Goal: Task Accomplishment & Management: Use online tool/utility

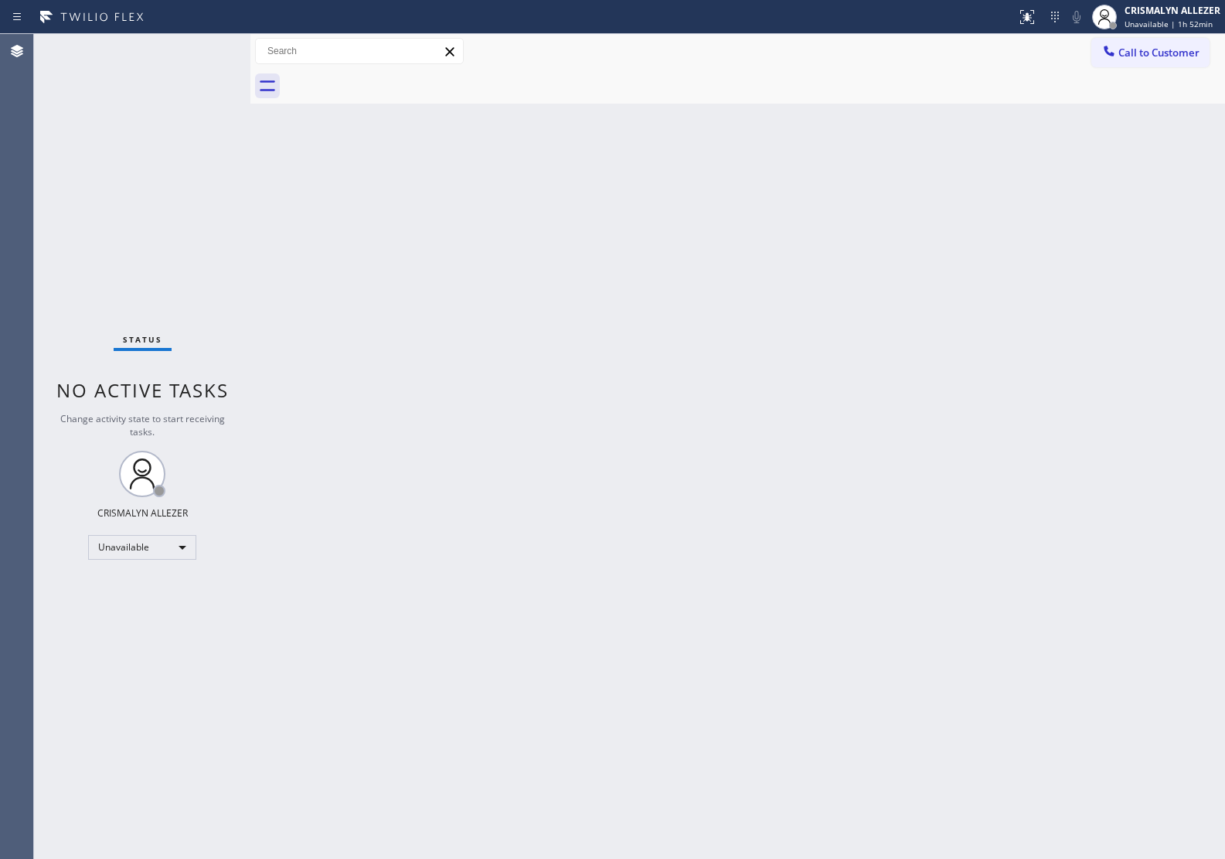
drag, startPoint x: 1149, startPoint y: 56, endPoint x: 903, endPoint y: 230, distance: 302.2
click at [1148, 56] on span "Call to Customer" at bounding box center [1158, 53] width 81 height 14
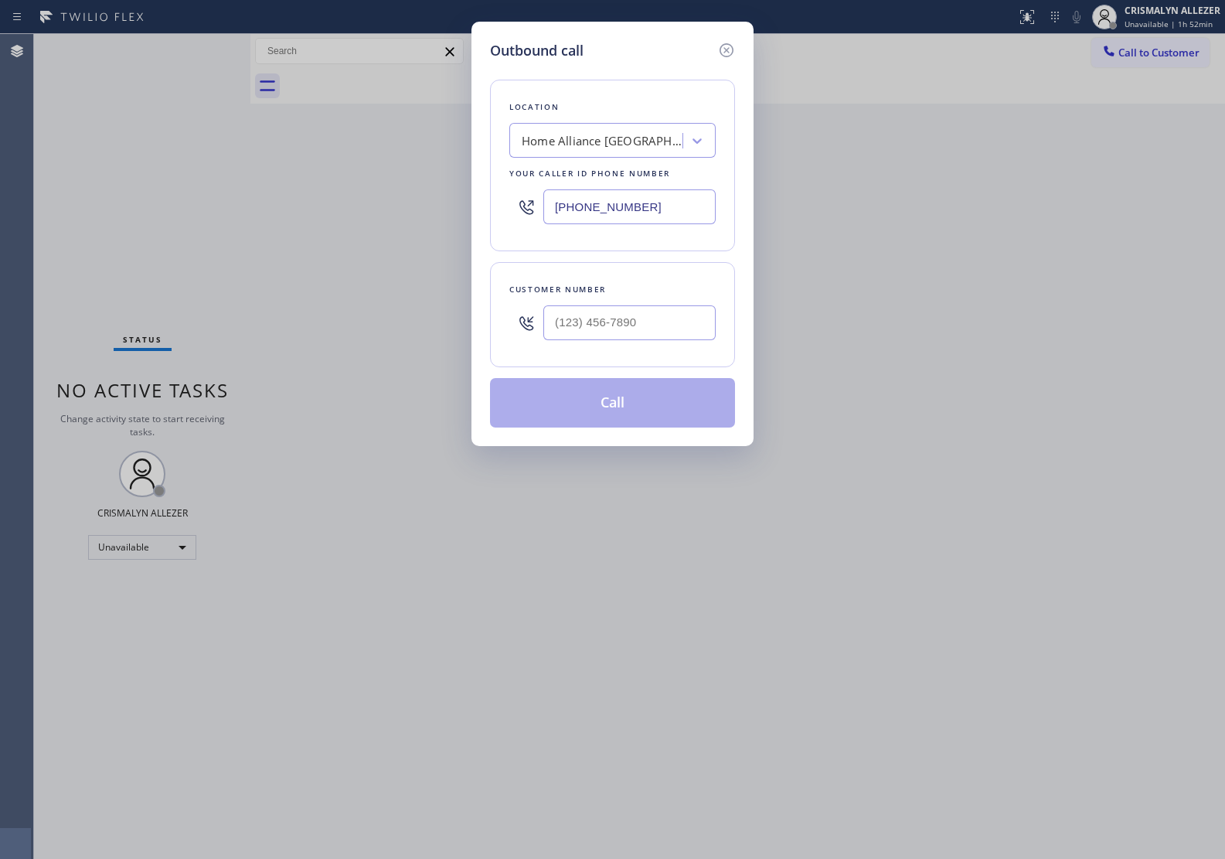
drag, startPoint x: 670, startPoint y: 211, endPoint x: 363, endPoint y: 202, distance: 306.9
click at [363, 202] on div "Outbound call Location Home Alliance [GEOGRAPHIC_DATA] Your caller id phone num…" at bounding box center [612, 429] width 1225 height 859
click at [669, 199] on input "(___) ___-____" at bounding box center [629, 206] width 172 height 35
paste input "213) 699-3771"
type input "[PHONE_NUMBER]"
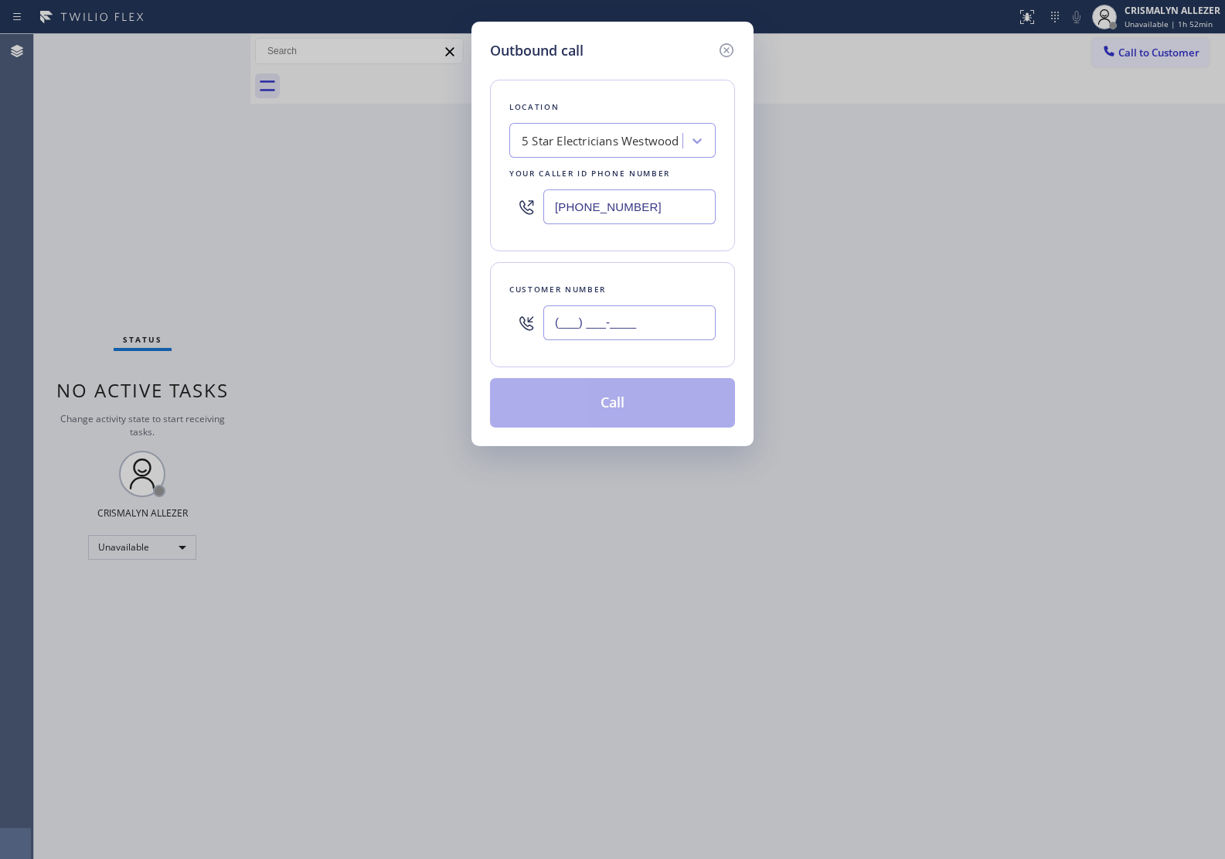
click at [636, 332] on input "(___) ___-____" at bounding box center [629, 322] width 172 height 35
paste input "310) 985-4060"
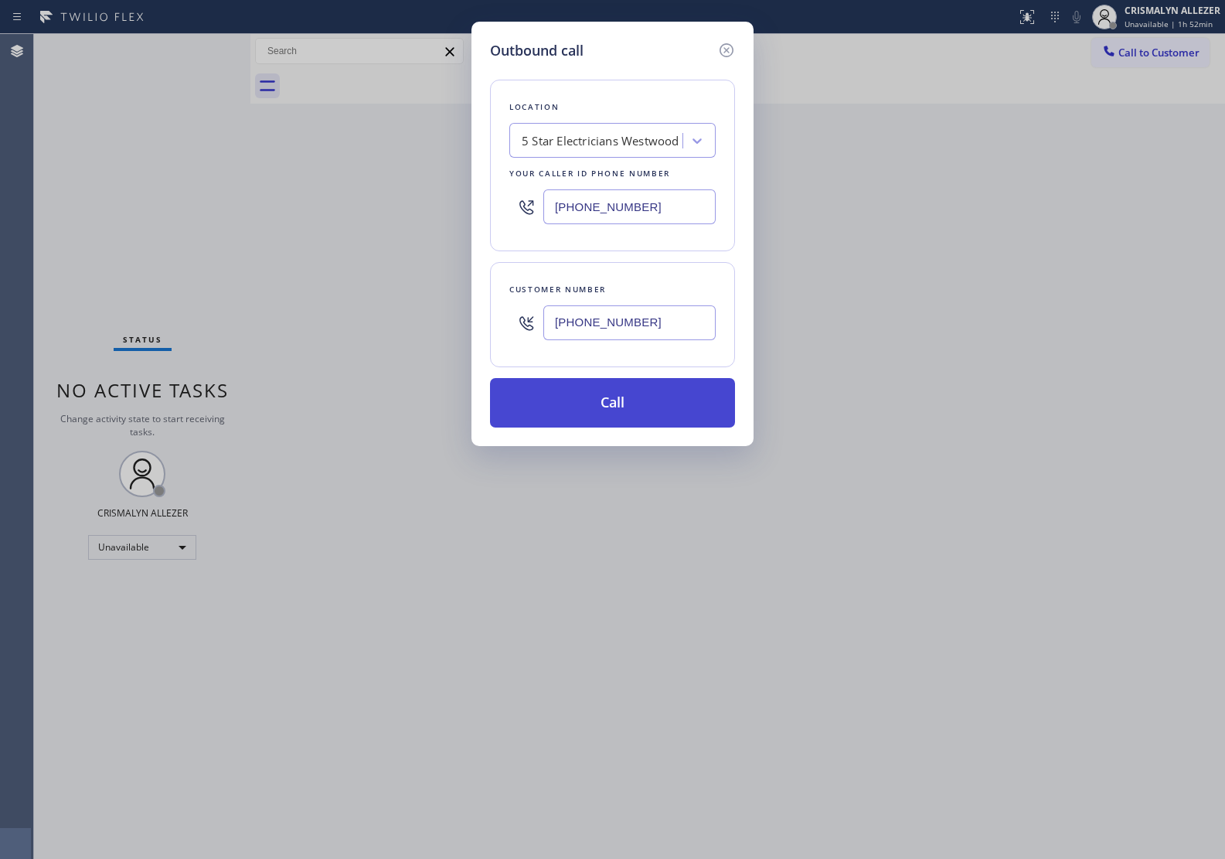
type input "[PHONE_NUMBER]"
click at [607, 417] on button "Call" at bounding box center [612, 402] width 245 height 49
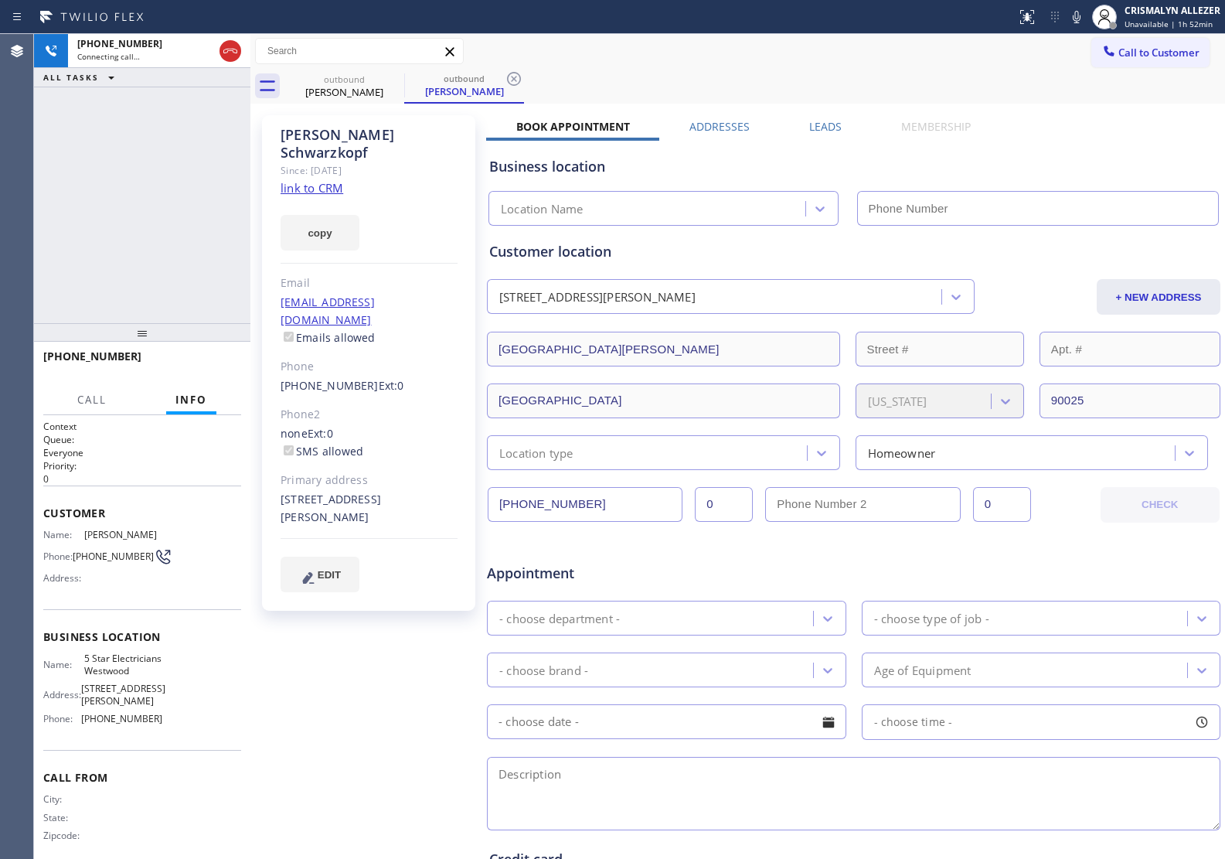
click at [304, 180] on link "link to CRM" at bounding box center [312, 187] width 63 height 15
type input "[PHONE_NUMBER]"
click at [171, 443] on h2 "Queue:" at bounding box center [142, 439] width 198 height 13
click at [199, 365] on span "HANG UP" at bounding box center [205, 363] width 47 height 11
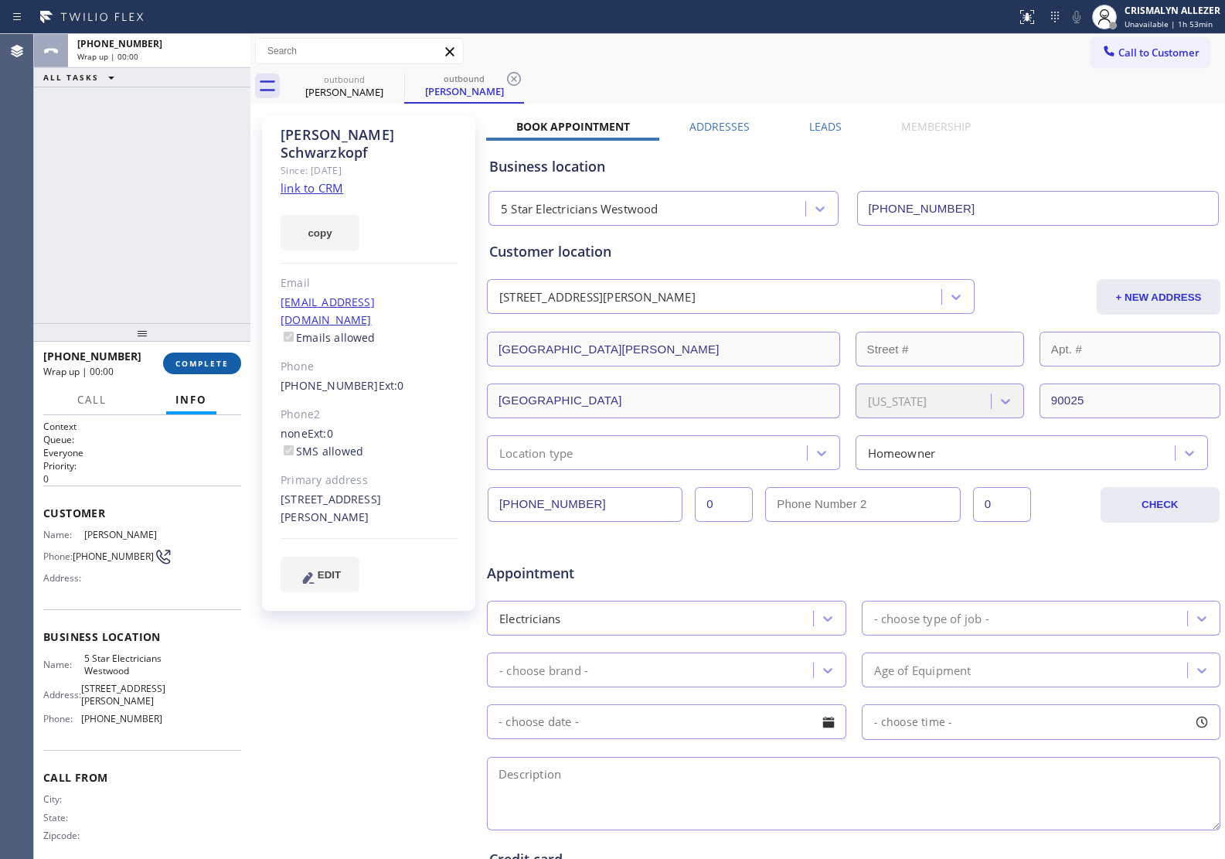
click at [199, 365] on span "COMPLETE" at bounding box center [201, 363] width 53 height 11
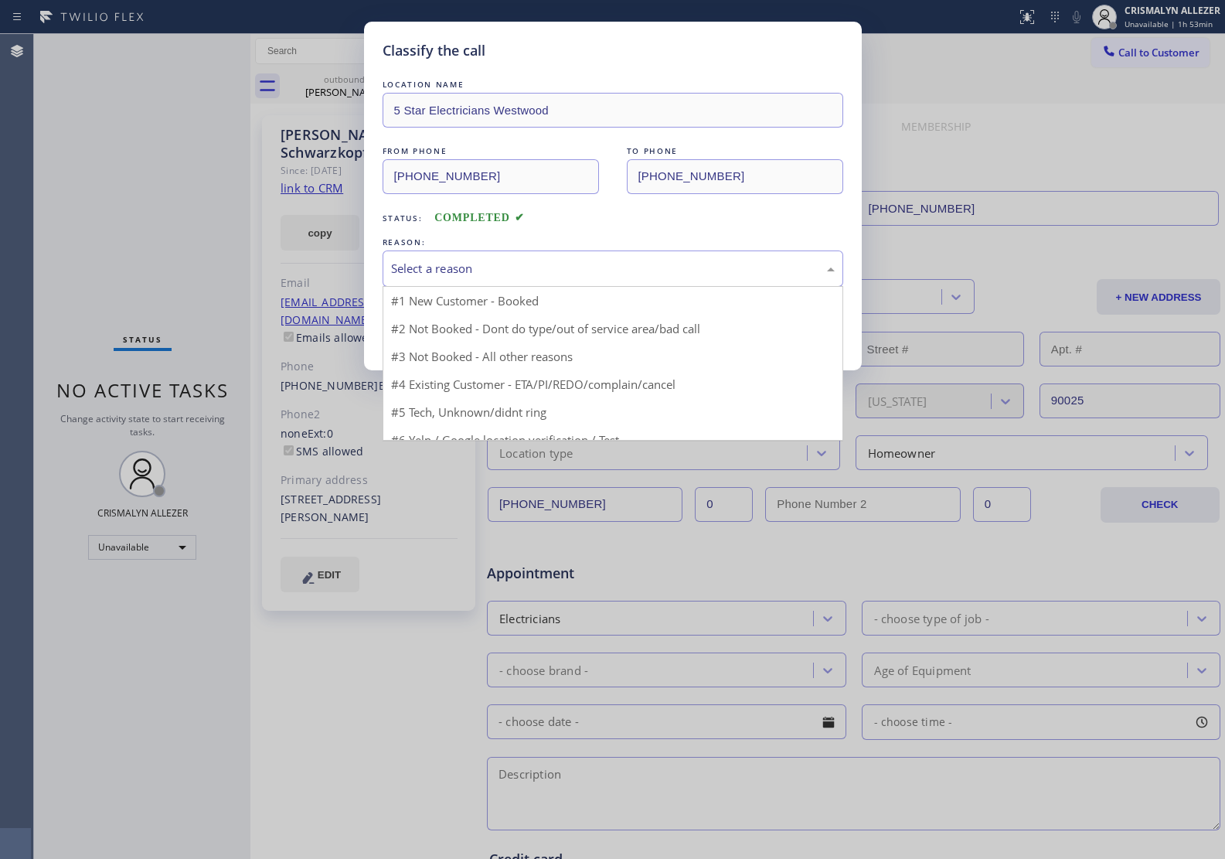
click at [599, 271] on div "Select a reason" at bounding box center [613, 269] width 444 height 18
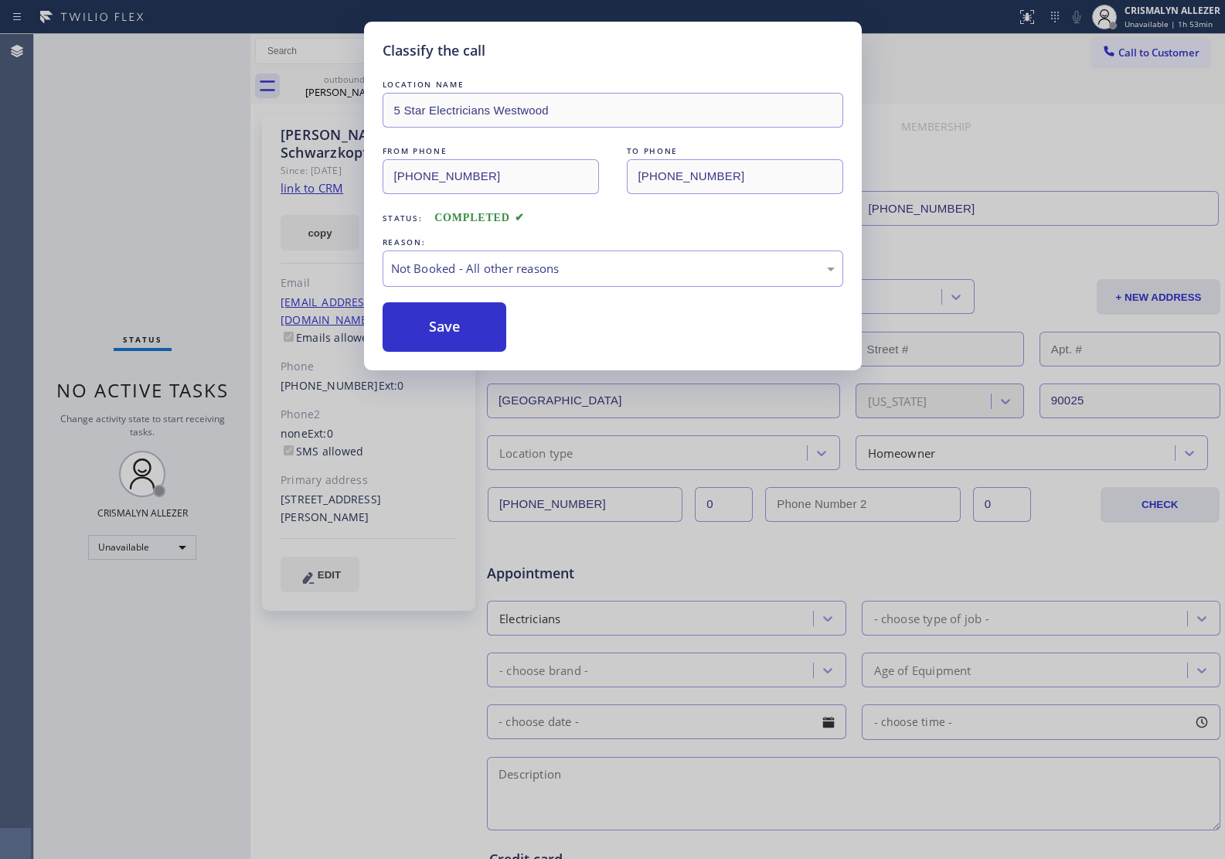
click at [454, 334] on button "Save" at bounding box center [445, 326] width 124 height 49
drag, startPoint x: 335, startPoint y: 87, endPoint x: 380, endPoint y: 86, distance: 45.6
click at [337, 87] on div "Classify the call LOCATION NAME 5 Star Electricians Westwood FROM PHONE [PHONE_…" at bounding box center [612, 429] width 1225 height 859
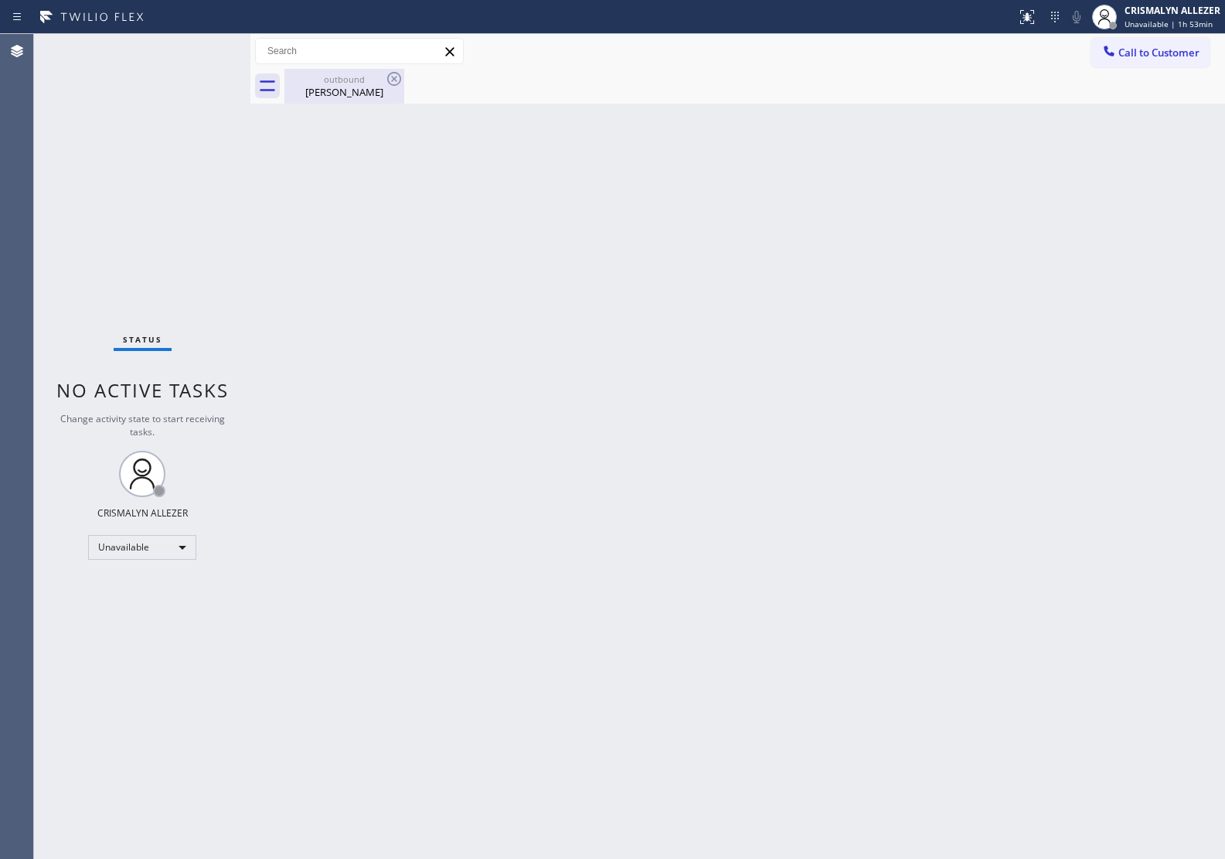
drag, startPoint x: 310, startPoint y: 94, endPoint x: 379, endPoint y: 86, distance: 69.2
click at [319, 94] on div "[PERSON_NAME]" at bounding box center [344, 92] width 117 height 14
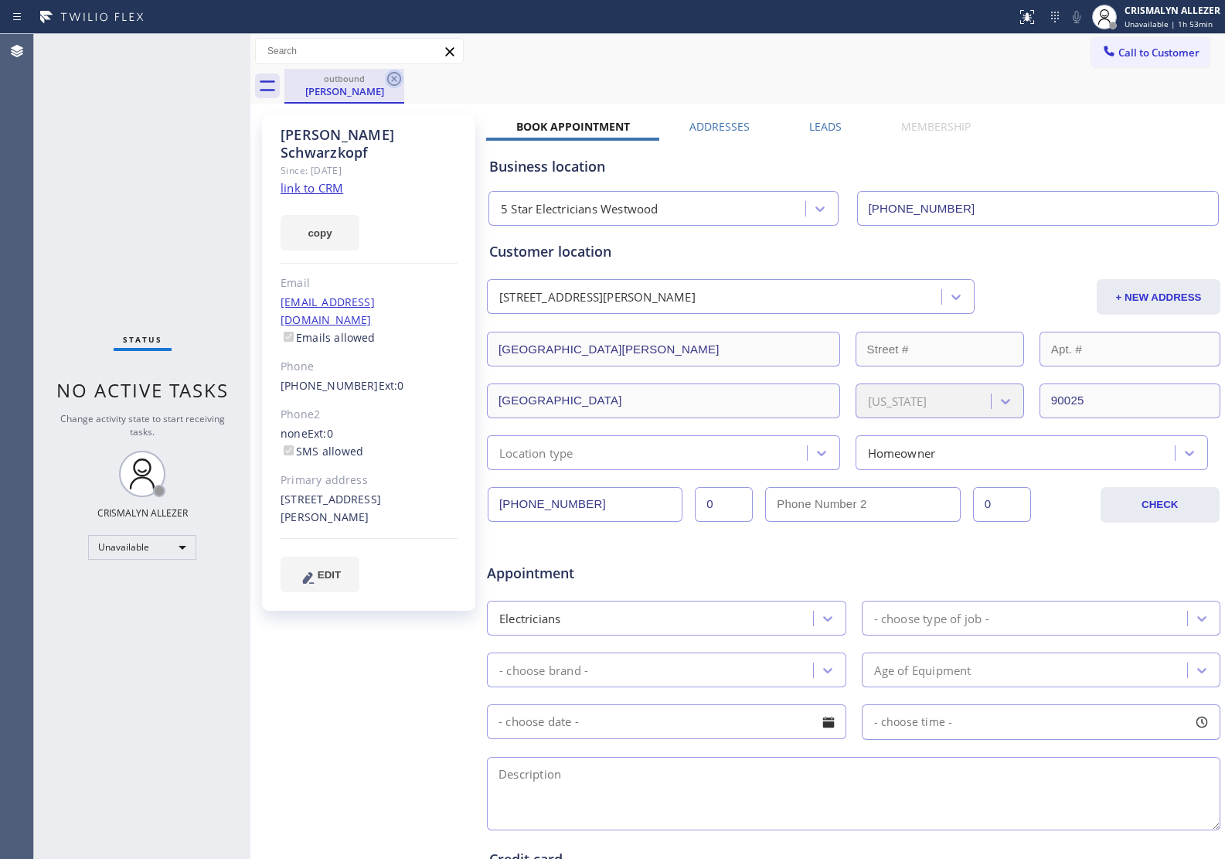
click at [396, 80] on icon at bounding box center [394, 79] width 14 height 14
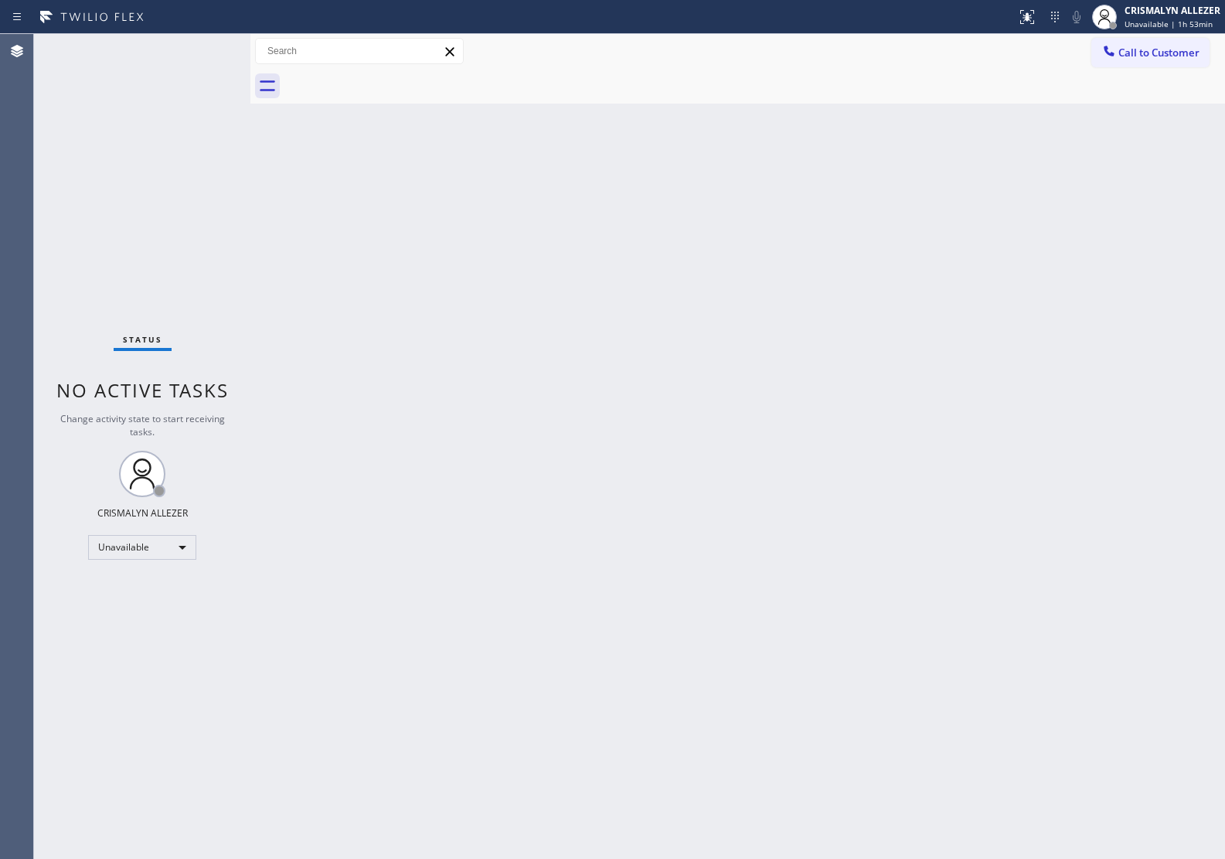
drag, startPoint x: 1155, startPoint y: 49, endPoint x: 1091, endPoint y: 89, distance: 75.7
click at [1155, 49] on span "Call to Customer" at bounding box center [1158, 53] width 81 height 14
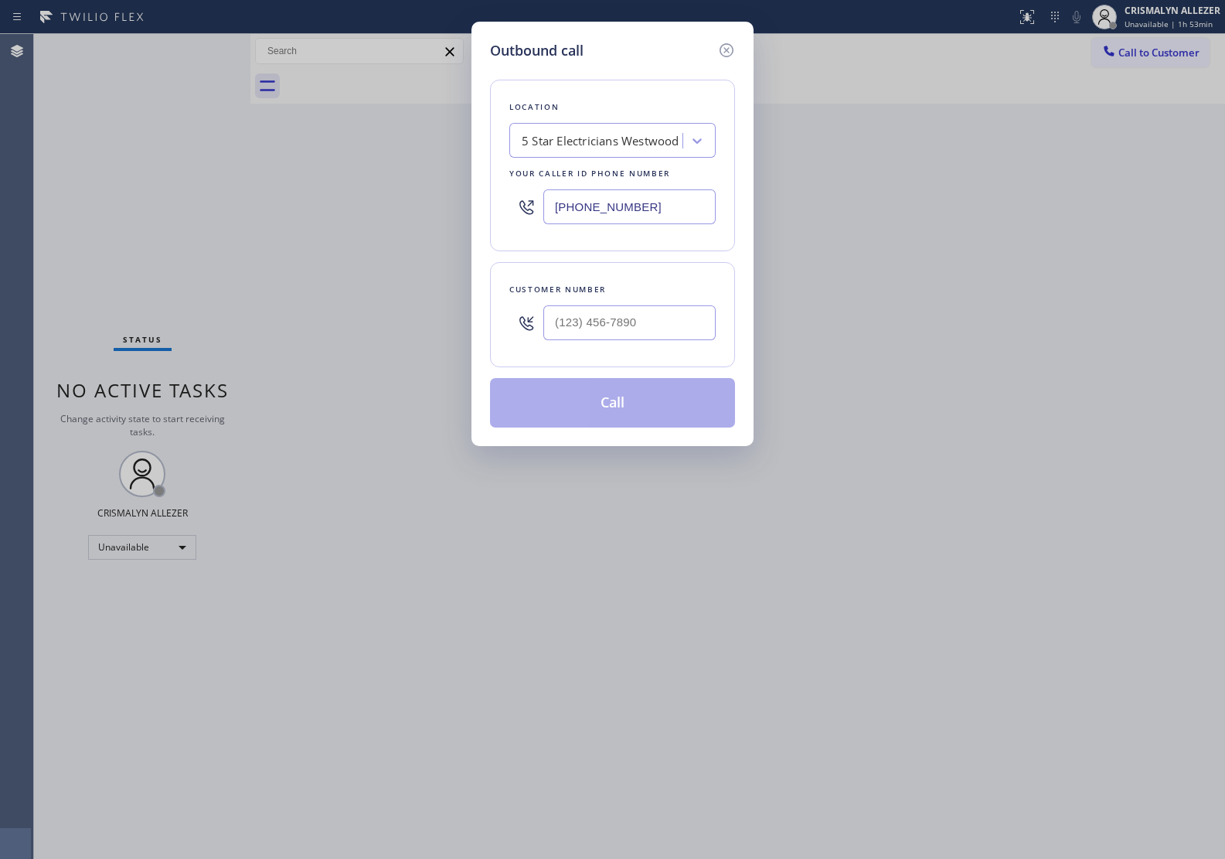
drag, startPoint x: 674, startPoint y: 206, endPoint x: 259, endPoint y: 192, distance: 415.3
click at [260, 192] on div "Outbound call Location 5 Star Electricians [GEOGRAPHIC_DATA] Your caller id pho…" at bounding box center [612, 429] width 1225 height 859
paste input "929) 325-2750"
type input "[PHONE_NUMBER]"
click at [611, 323] on input "(___) ___-____" at bounding box center [629, 322] width 172 height 35
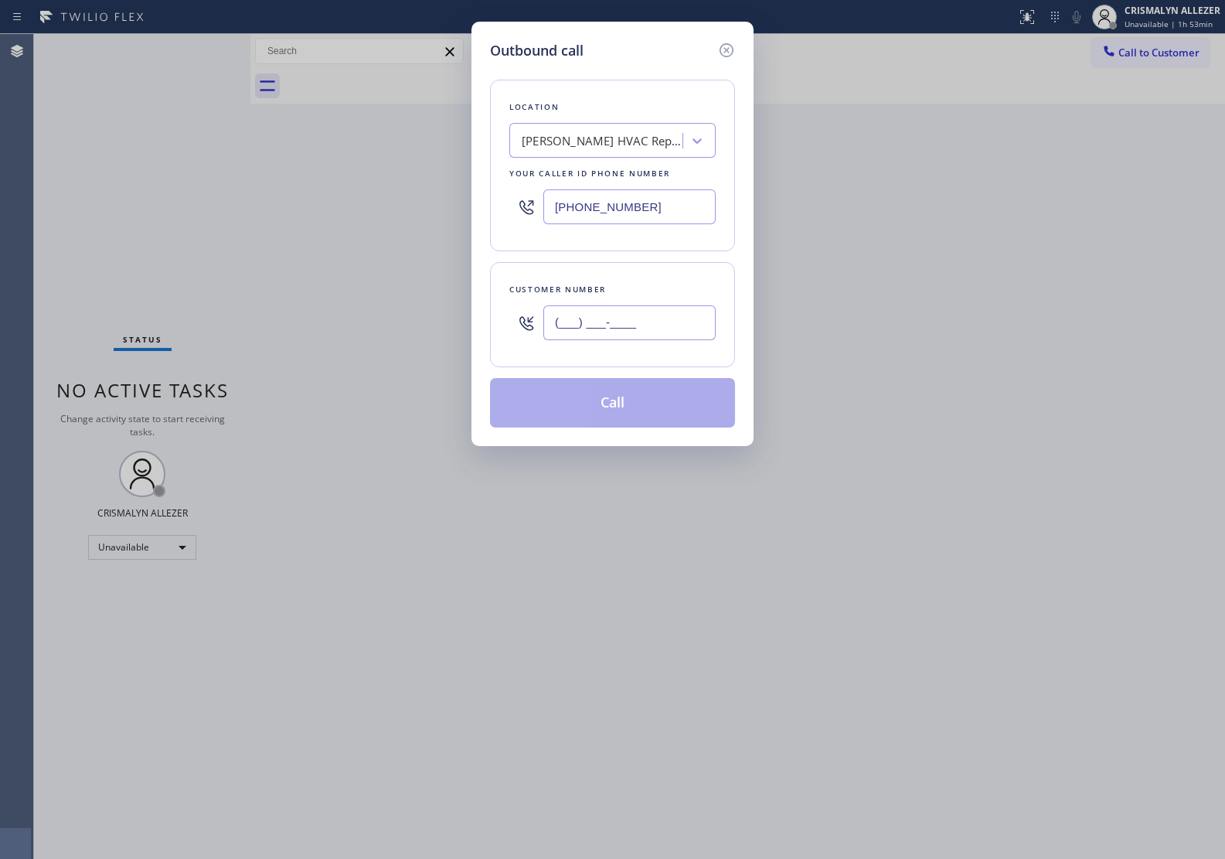
paste input "917) 227-1787"
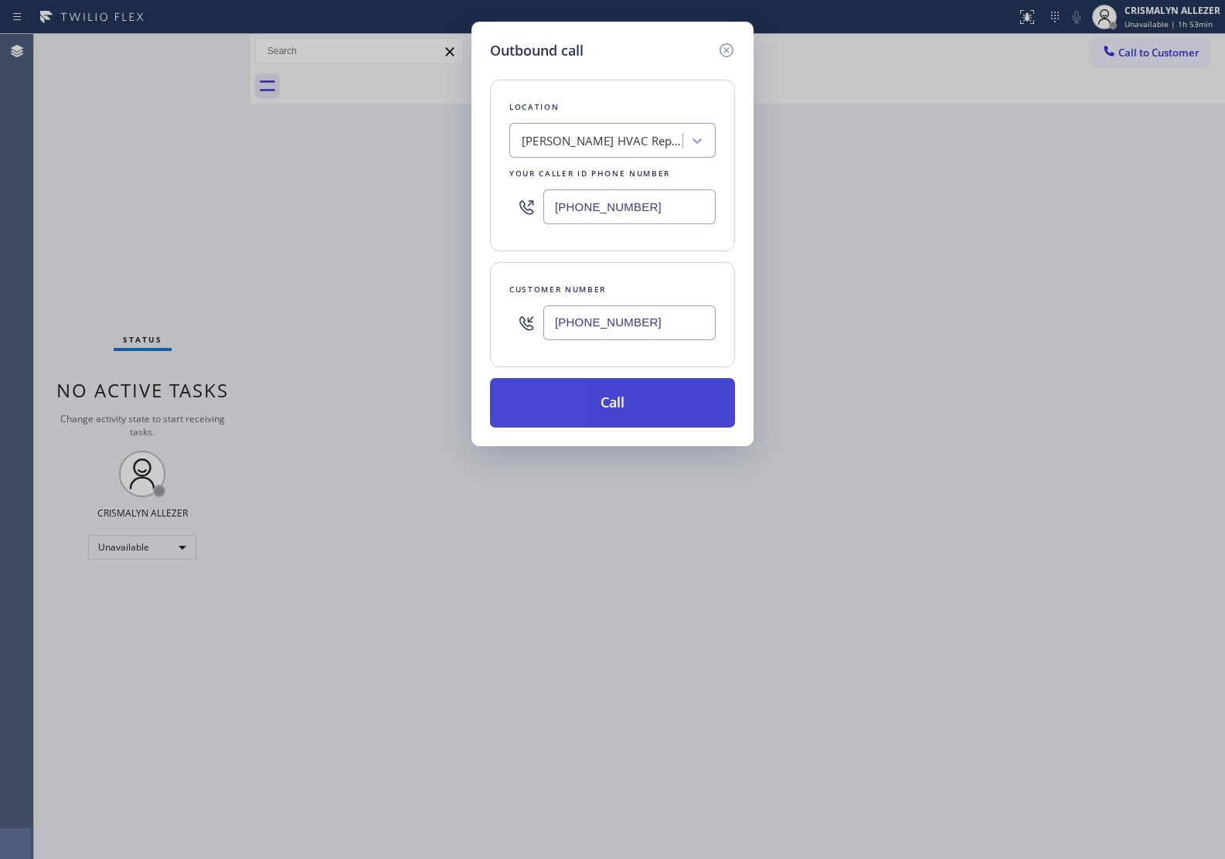
type input "[PHONE_NUMBER]"
click at [609, 403] on button "Call" at bounding box center [612, 402] width 245 height 49
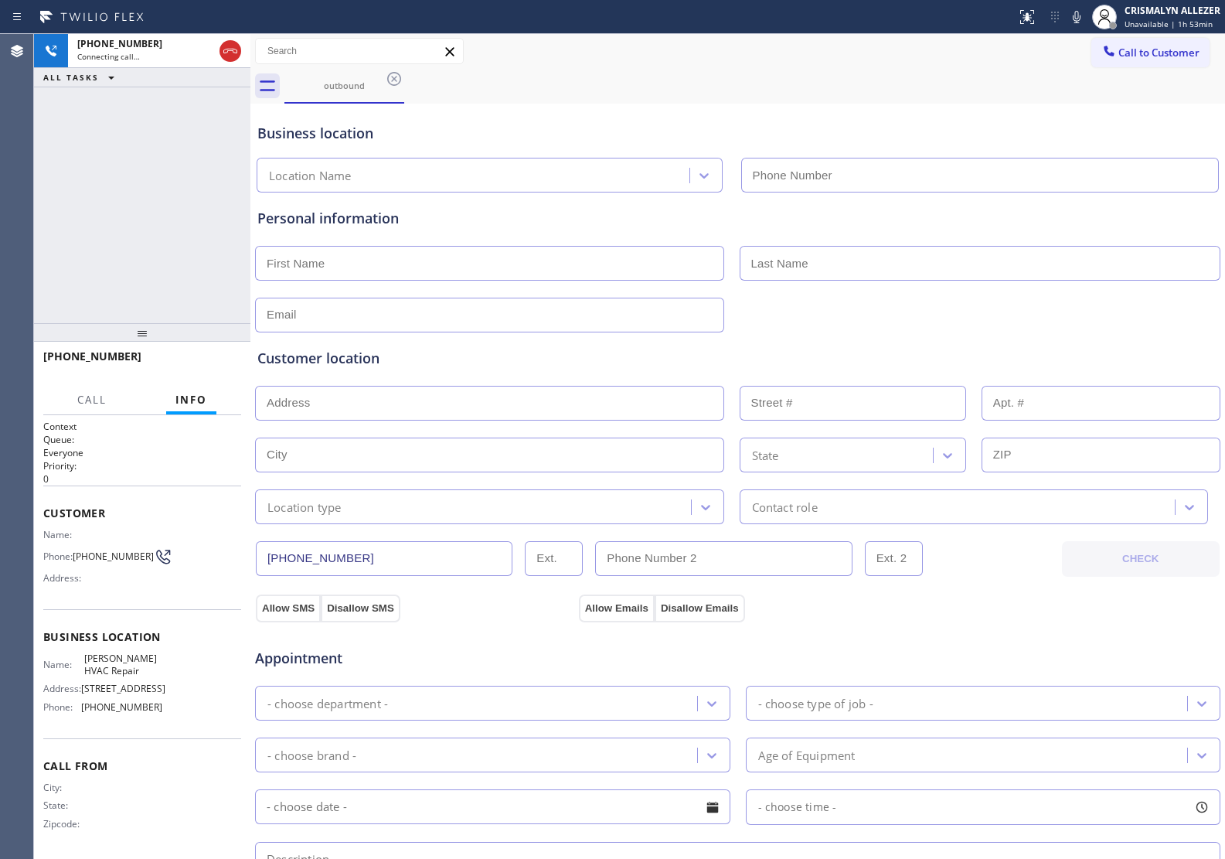
type input "[PHONE_NUMBER]"
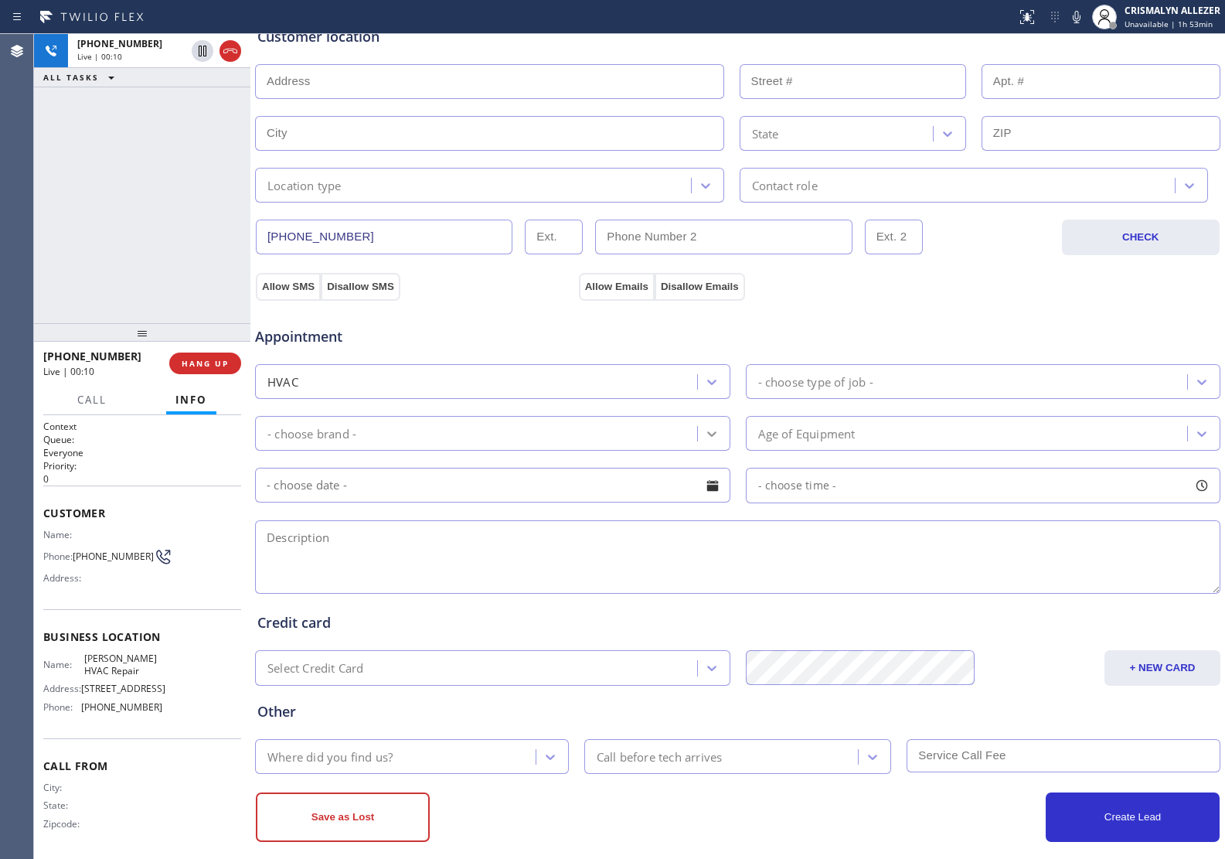
scroll to position [342, 0]
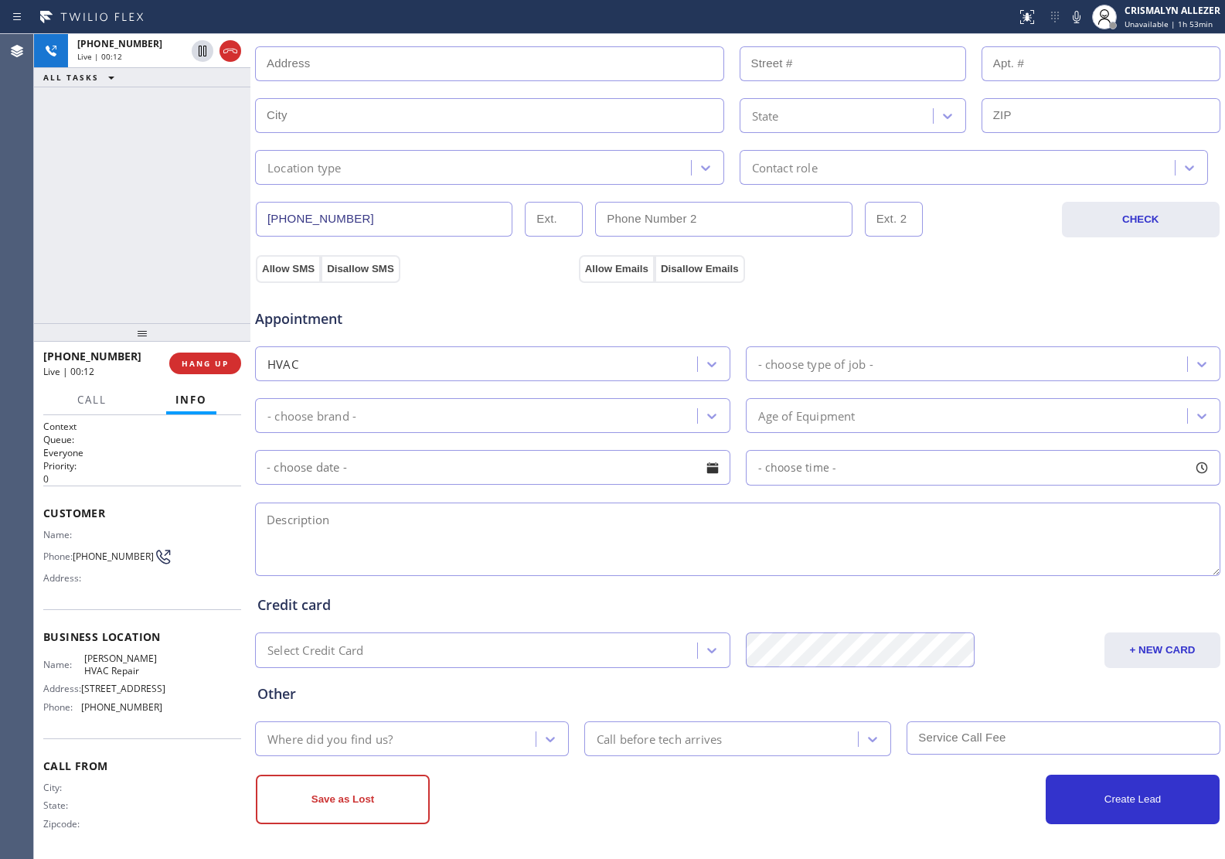
click at [646, 536] on textarea at bounding box center [737, 538] width 965 height 73
click at [291, 523] on textarea "To enrich screen reader interactions, please activate Accessibility in Grammarl…" at bounding box center [737, 538] width 965 height 73
click at [194, 522] on div "Customer Name: Phone: [PHONE_NUMBER] Address:" at bounding box center [142, 547] width 198 height 124
click at [197, 362] on span "HANG UP" at bounding box center [205, 363] width 47 height 11
click at [197, 362] on span "COMPLETE" at bounding box center [201, 363] width 53 height 11
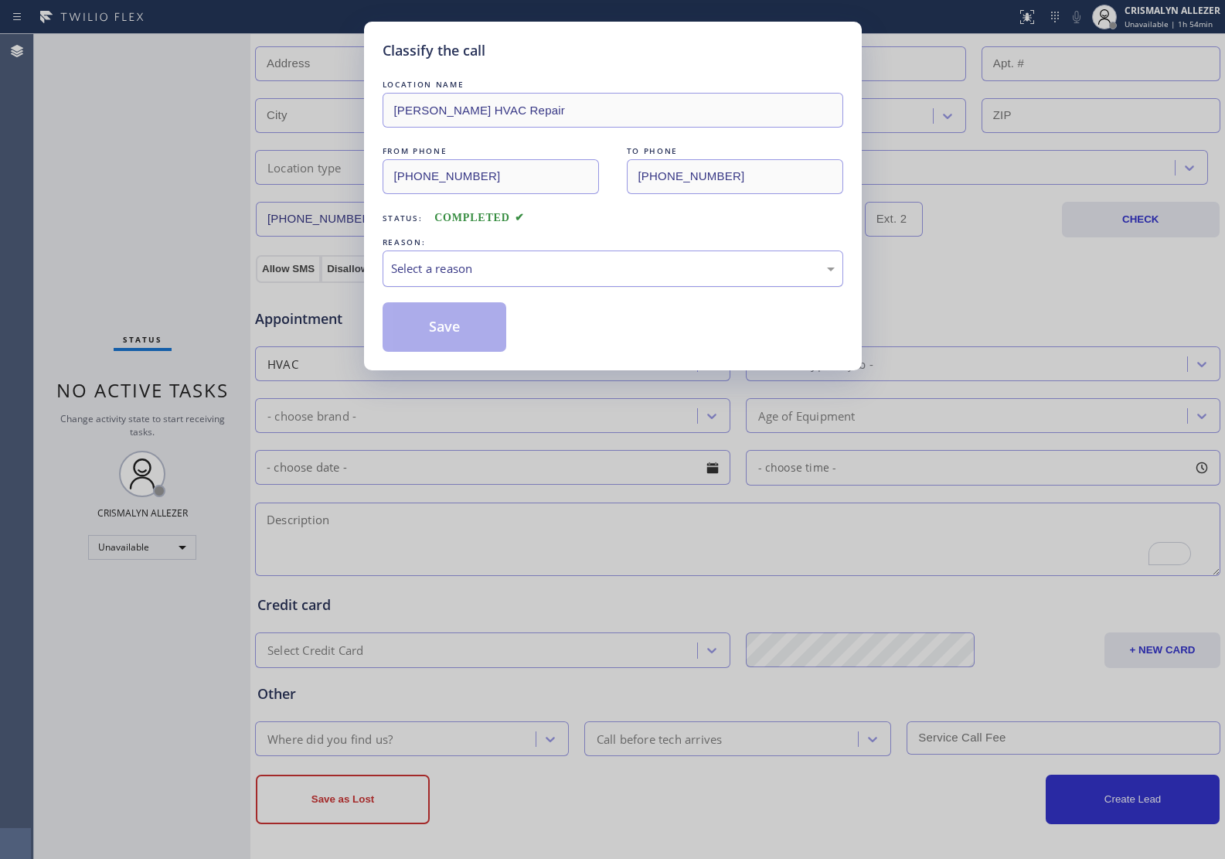
click at [597, 271] on div "Select a reason" at bounding box center [613, 269] width 444 height 18
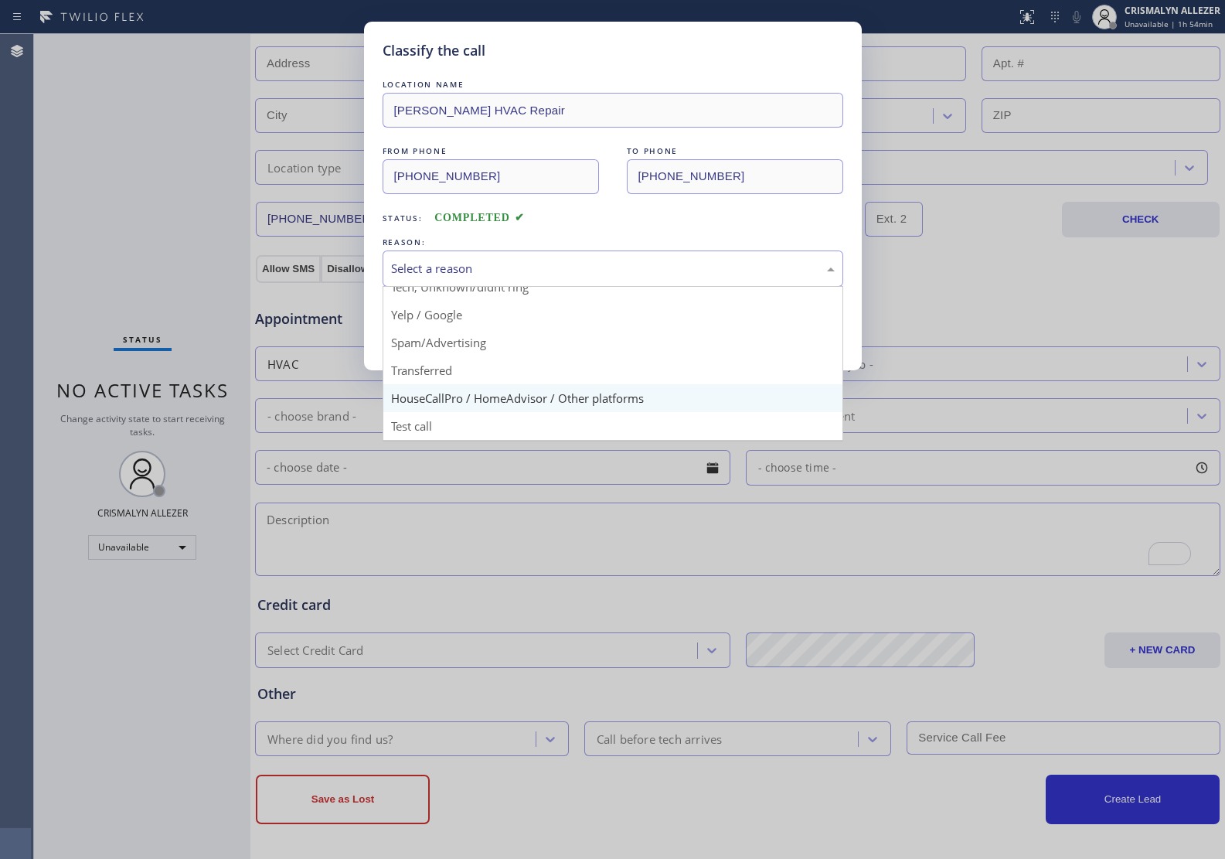
scroll to position [106, 0]
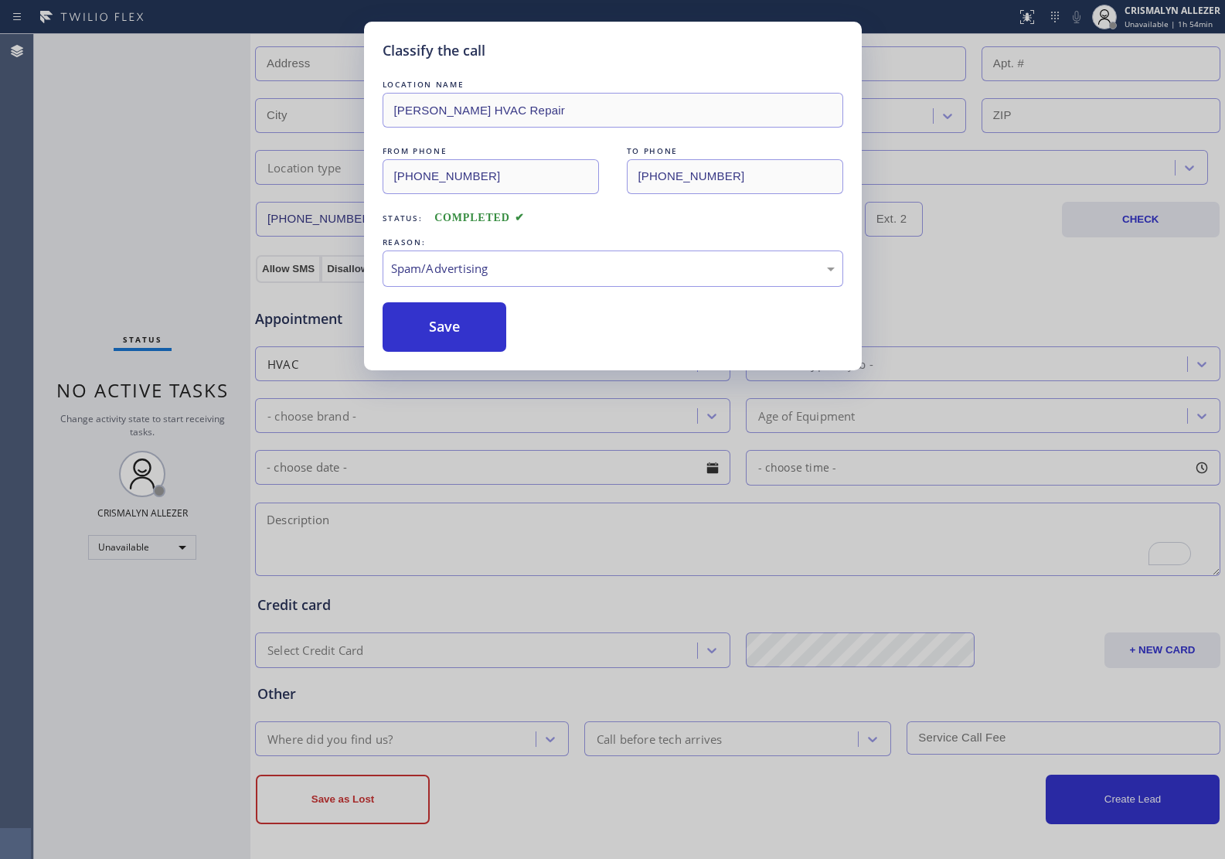
click at [444, 337] on button "Save" at bounding box center [445, 326] width 124 height 49
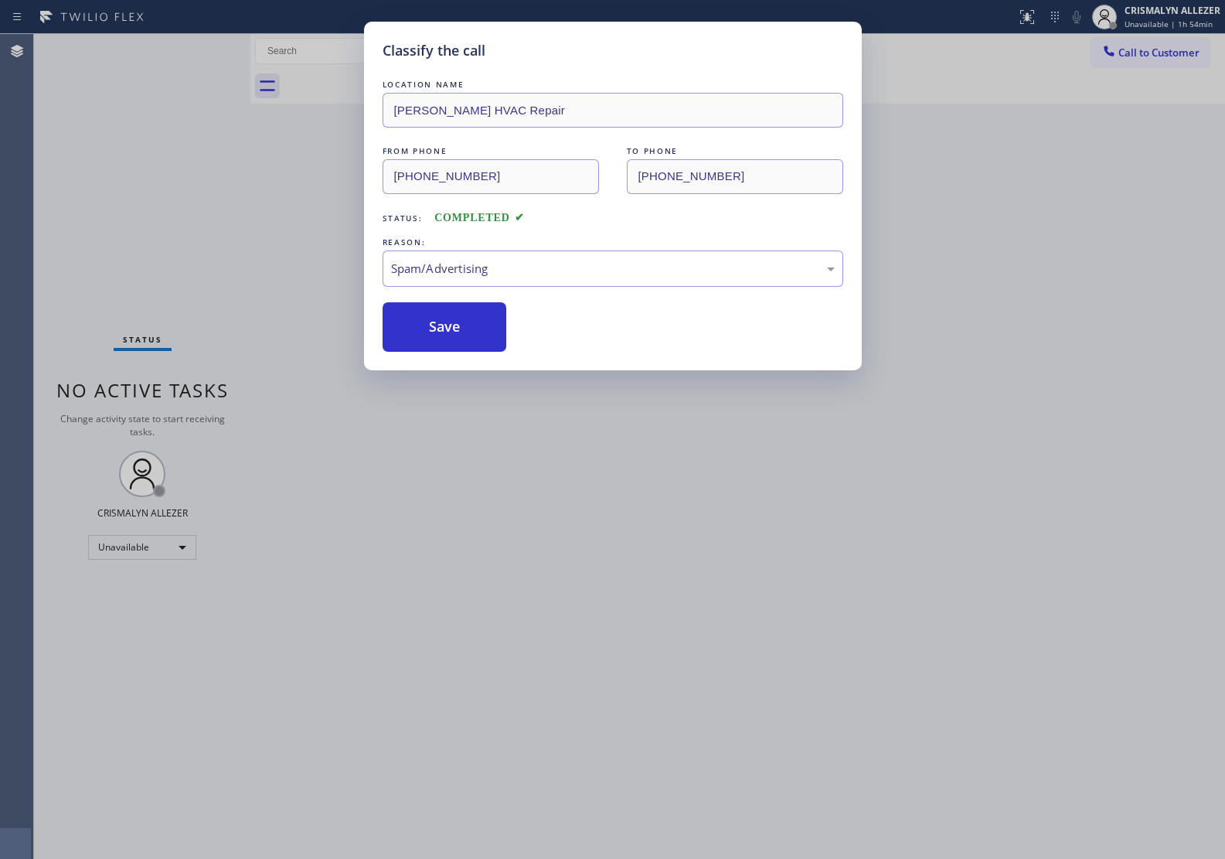
scroll to position [0, 0]
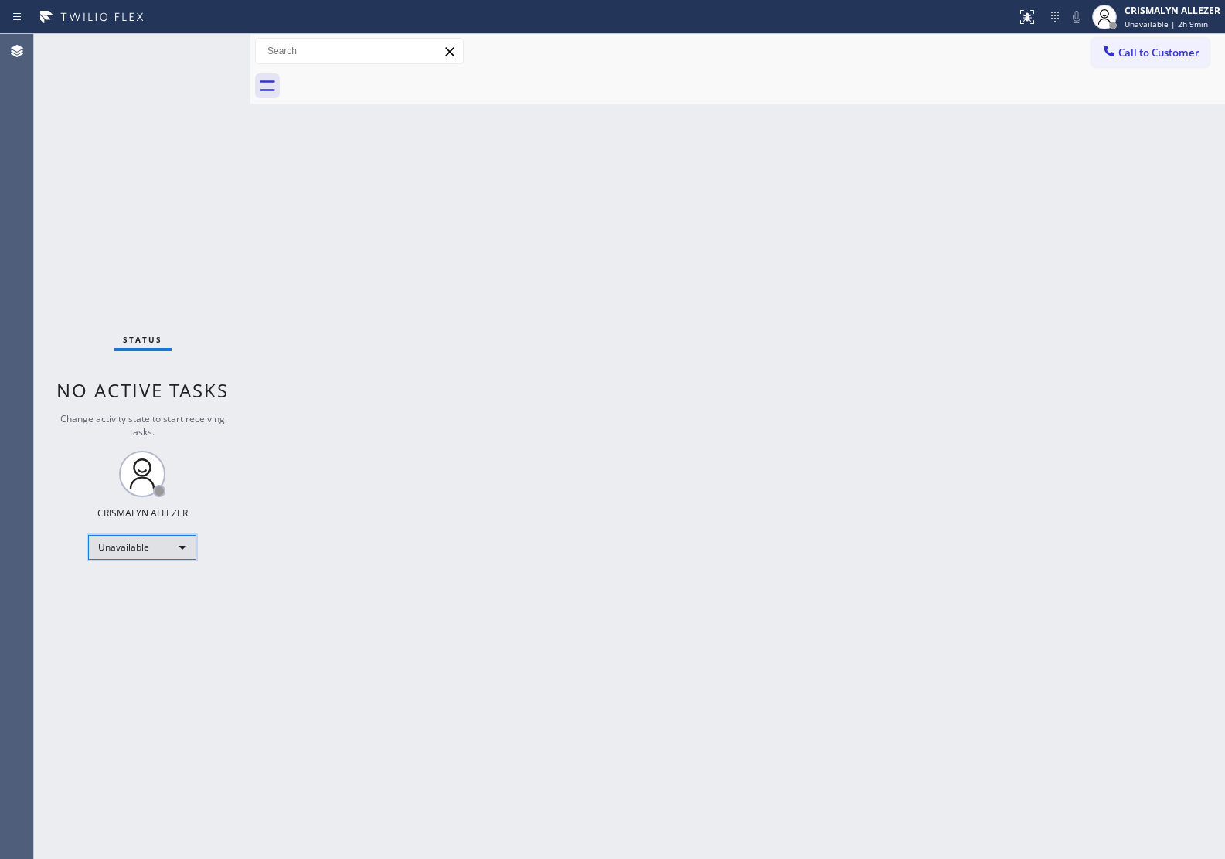
click at [184, 543] on div "Unavailable" at bounding box center [142, 547] width 108 height 25
click at [148, 632] on li "Break" at bounding box center [141, 626] width 105 height 19
click at [183, 550] on div "Break" at bounding box center [142, 547] width 108 height 25
click at [148, 611] on li "Unavailable" at bounding box center [141, 606] width 105 height 19
drag, startPoint x: 1142, startPoint y: 56, endPoint x: 719, endPoint y: 183, distance: 442.1
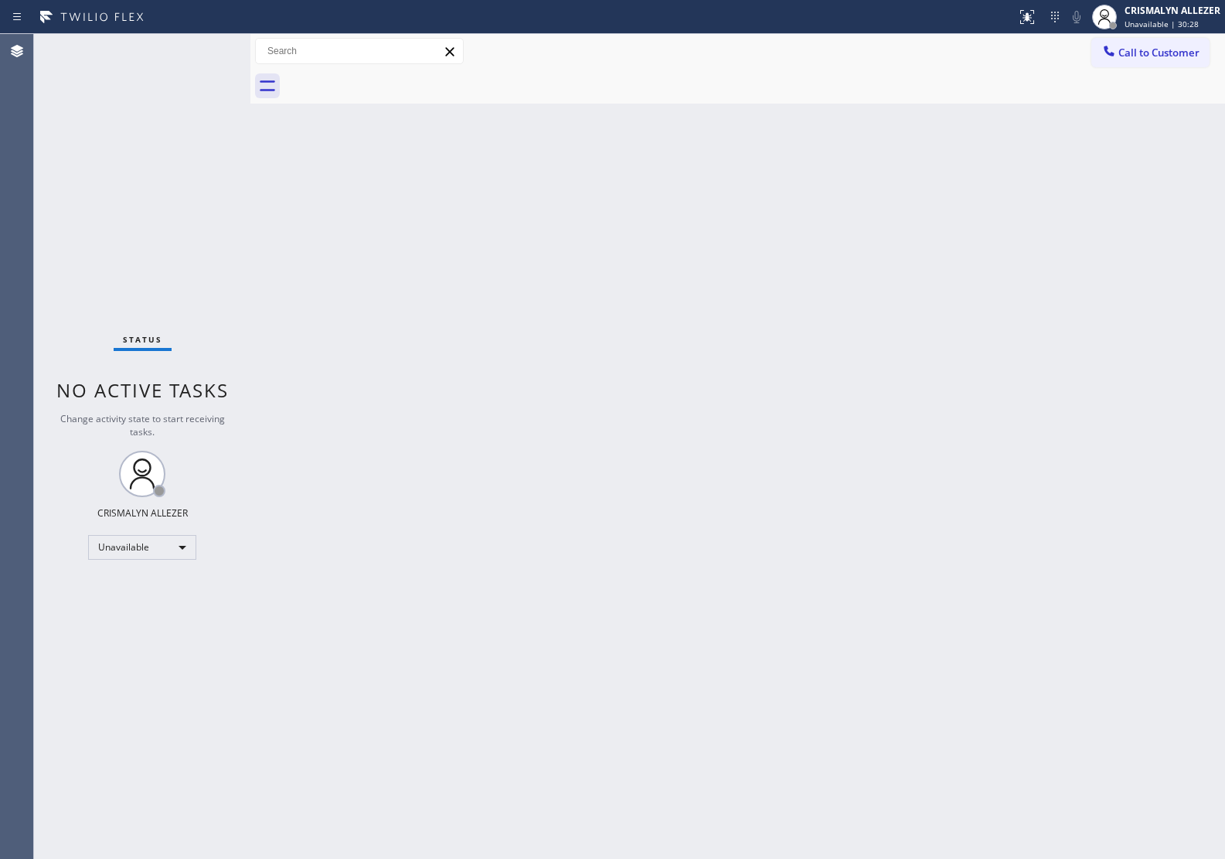
click at [1138, 59] on span "Call to Customer" at bounding box center [1158, 53] width 81 height 14
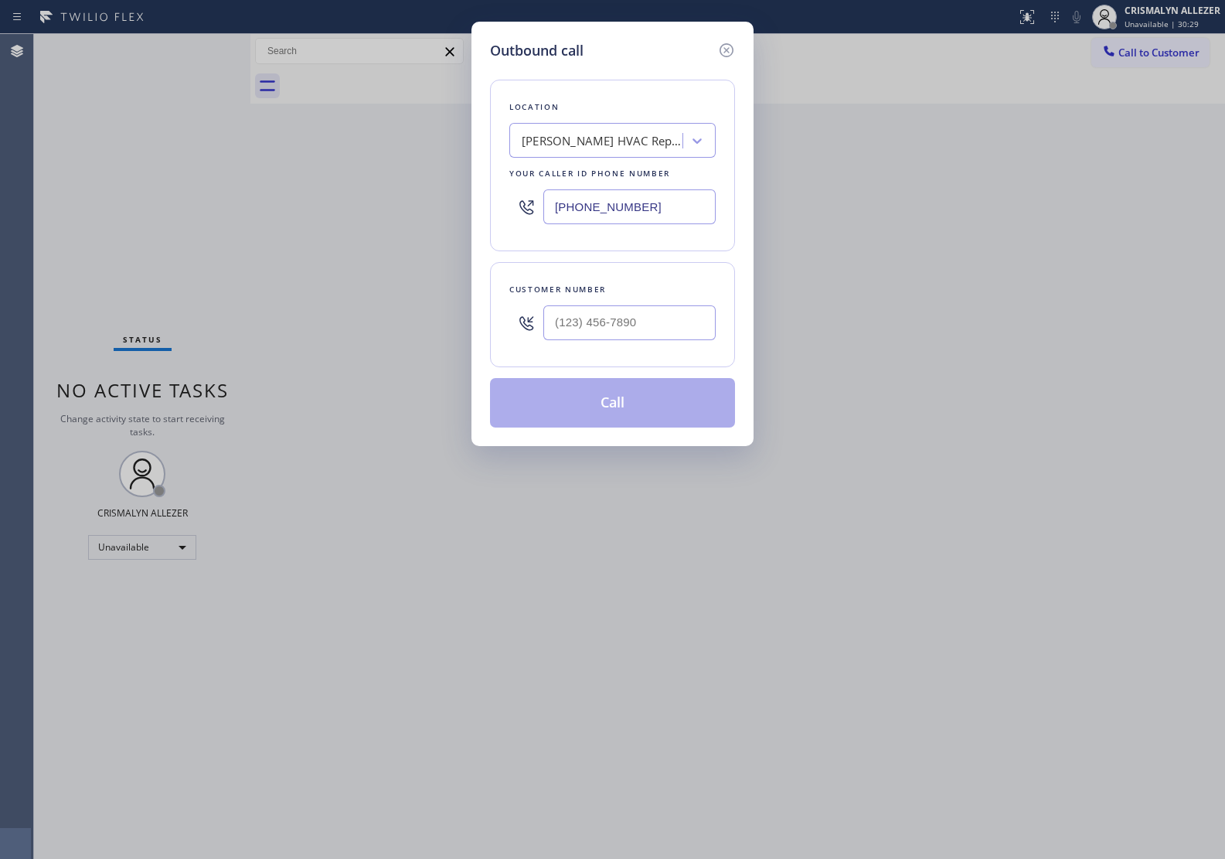
drag, startPoint x: 682, startPoint y: 209, endPoint x: 508, endPoint y: 206, distance: 174.7
click at [509, 206] on div "[PHONE_NUMBER]" at bounding box center [612, 207] width 206 height 50
paste input "619) 773-0925"
type input "[PHONE_NUMBER]"
click at [593, 326] on input "(___) ___-____" at bounding box center [629, 322] width 172 height 35
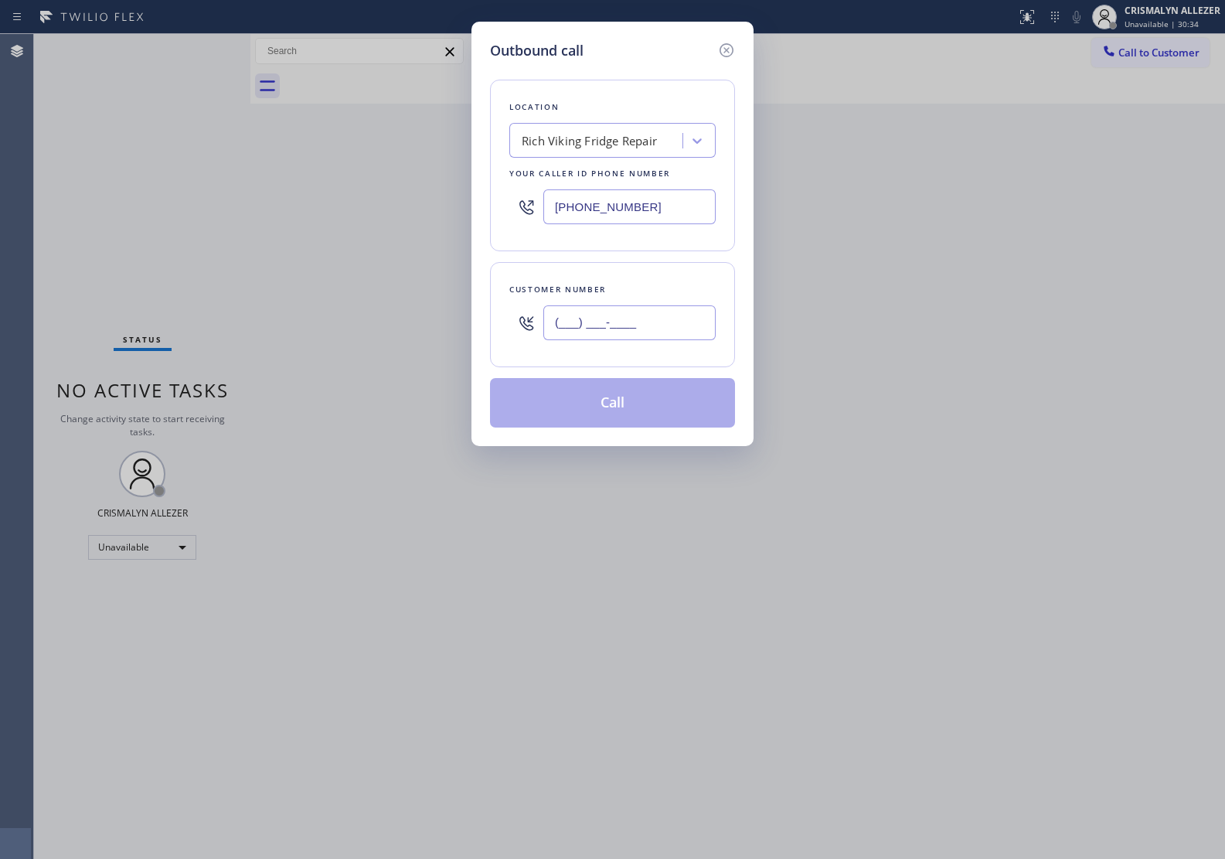
paste input "619) 776-1433"
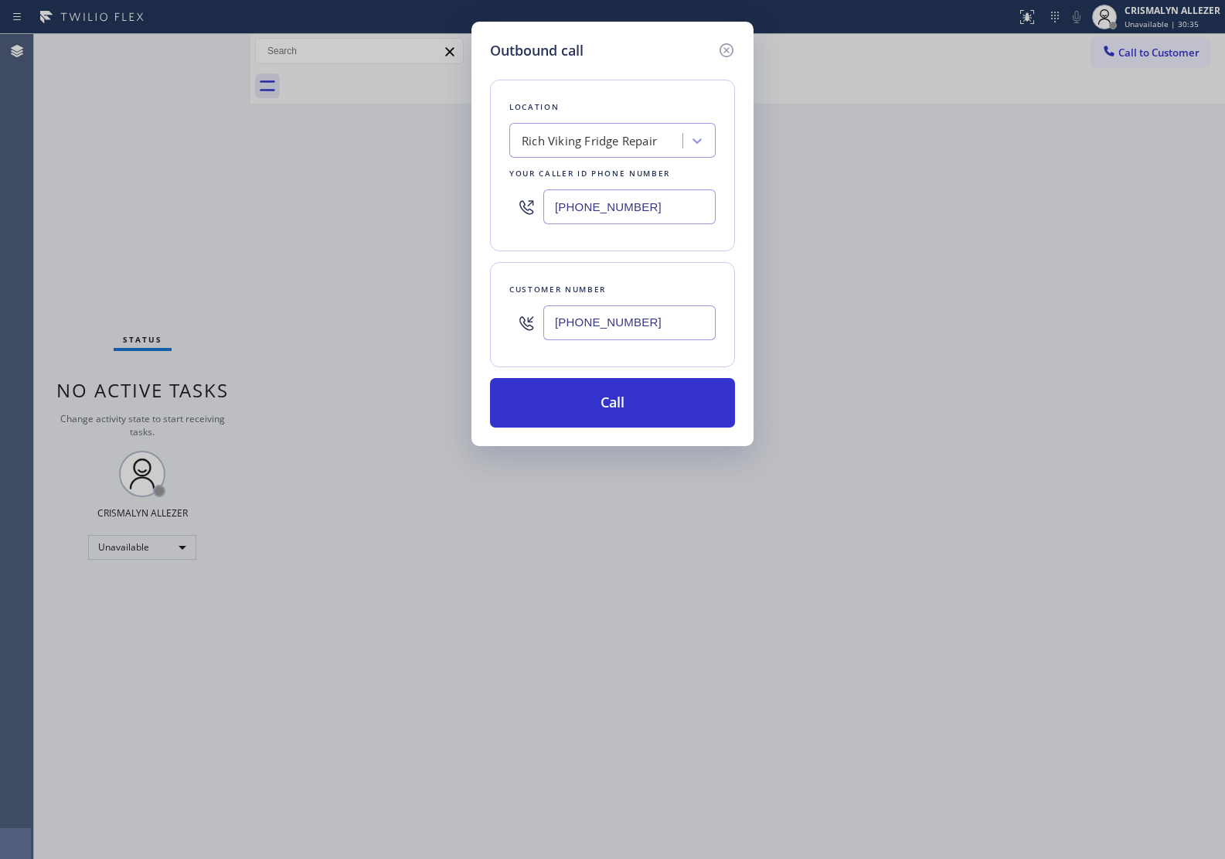
type input "[PHONE_NUMBER]"
click at [582, 404] on button "Call" at bounding box center [612, 402] width 245 height 49
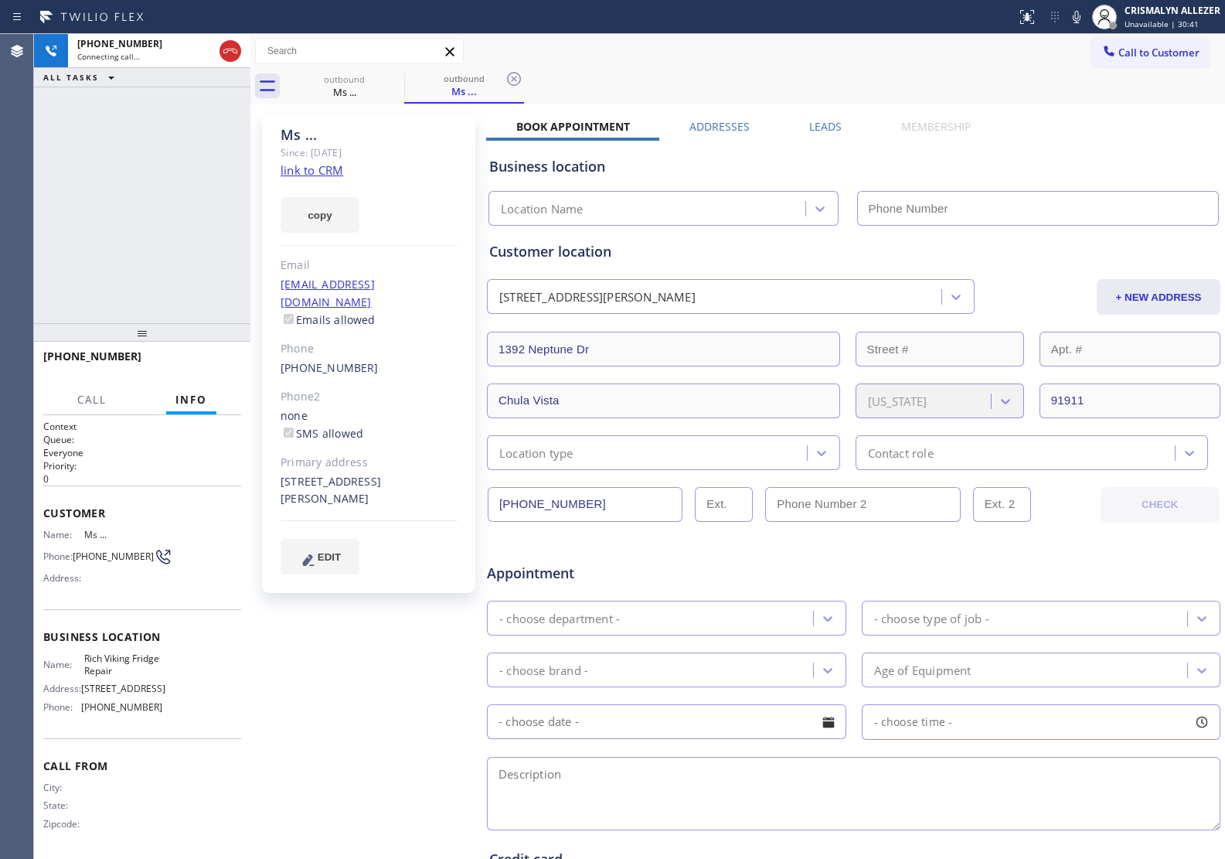
type input "[PHONE_NUMBER]"
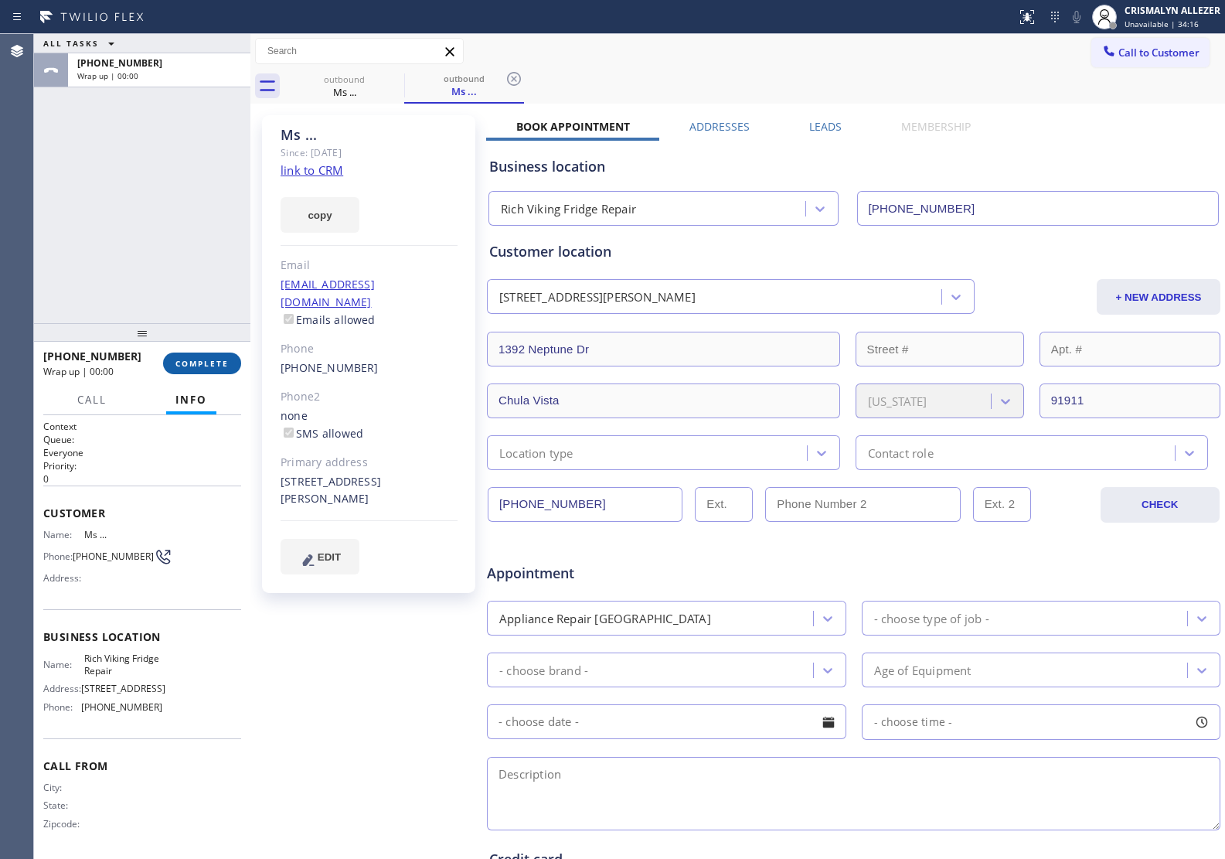
click at [190, 358] on span "COMPLETE" at bounding box center [201, 363] width 53 height 11
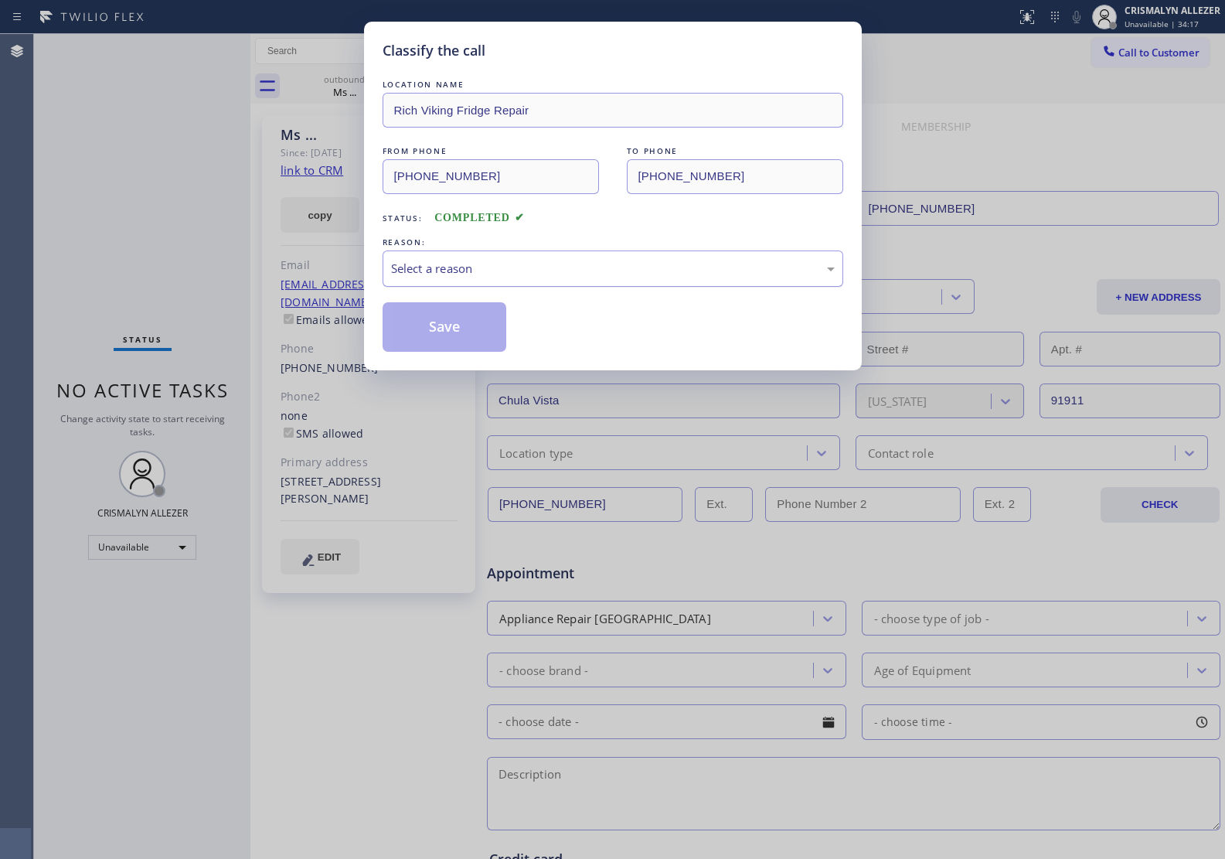
click at [684, 269] on div "Select a reason" at bounding box center [613, 269] width 444 height 18
click at [468, 333] on button "Save" at bounding box center [445, 326] width 124 height 49
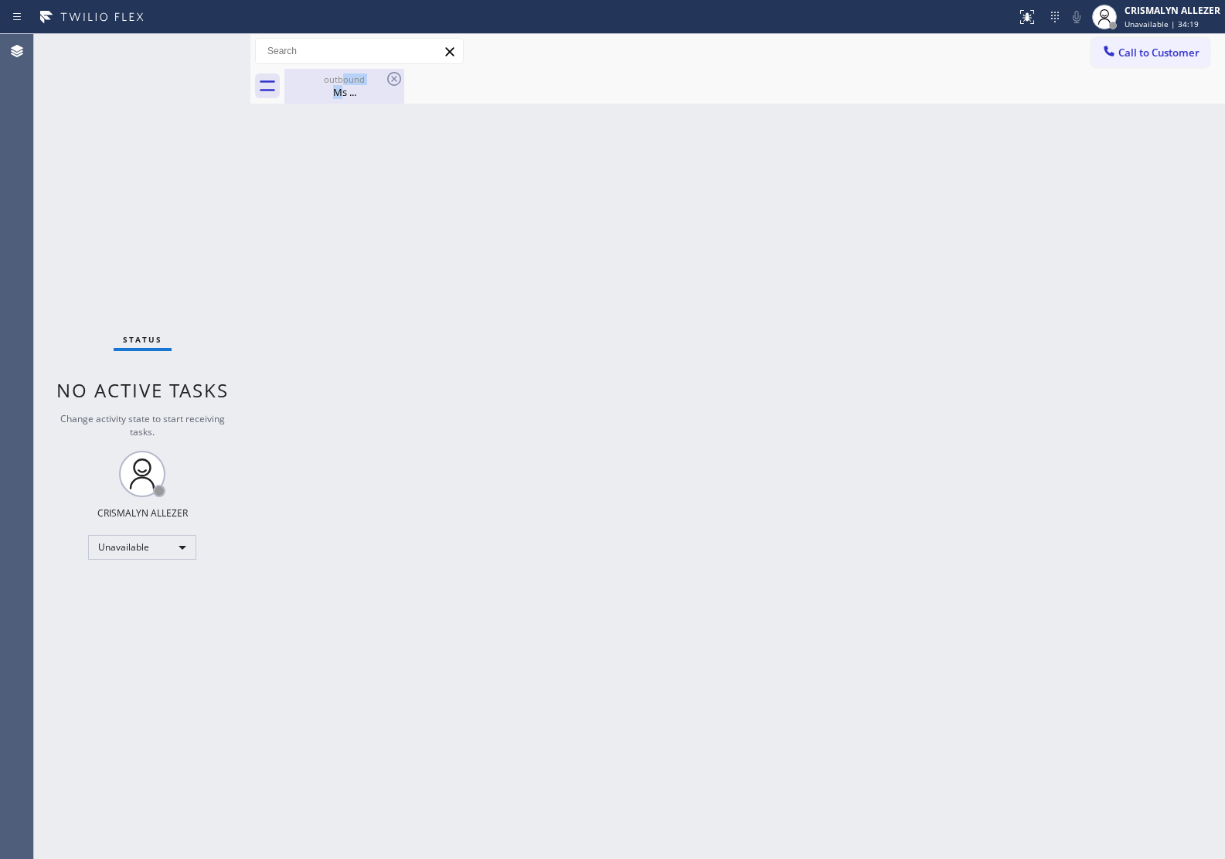
drag, startPoint x: 342, startPoint y: 83, endPoint x: 379, endPoint y: 74, distance: 38.2
click at [352, 78] on div "outbound Ms ..." at bounding box center [344, 86] width 117 height 35
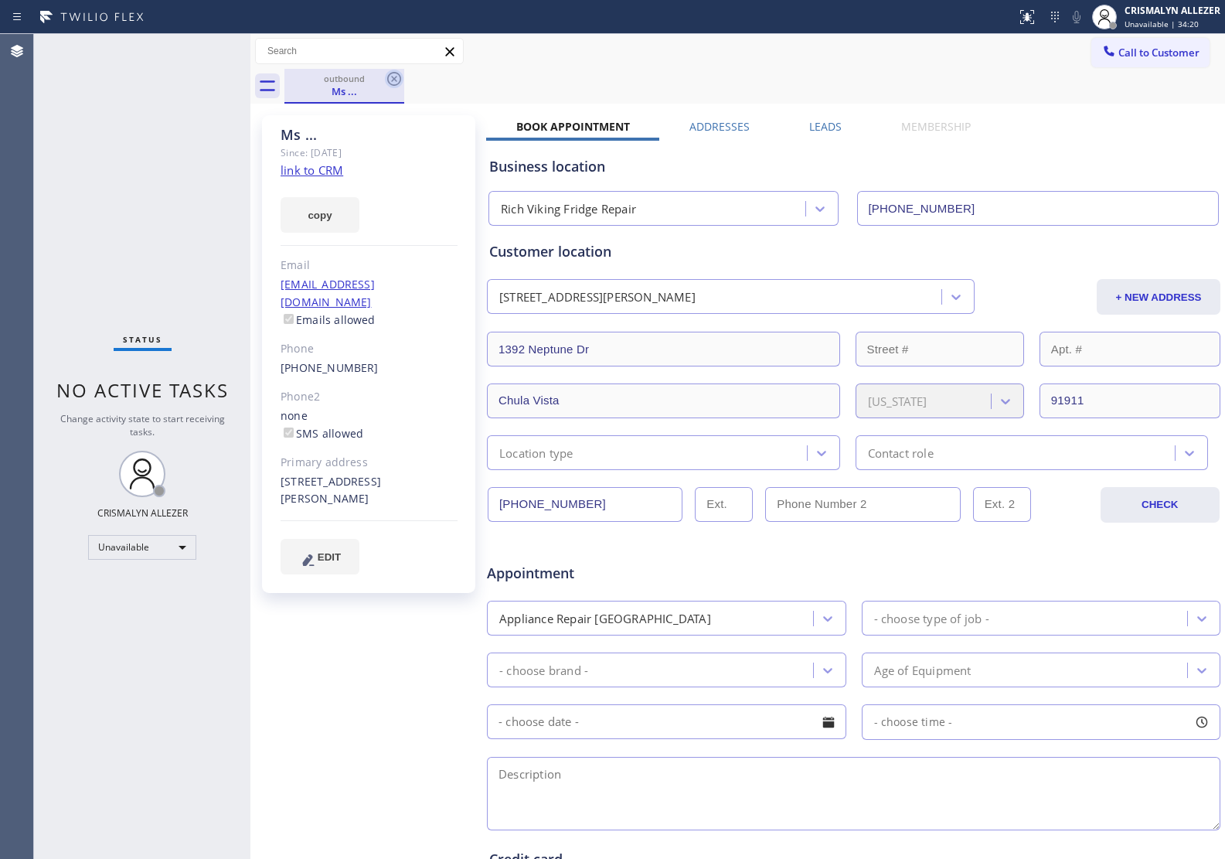
click at [388, 75] on icon at bounding box center [394, 79] width 14 height 14
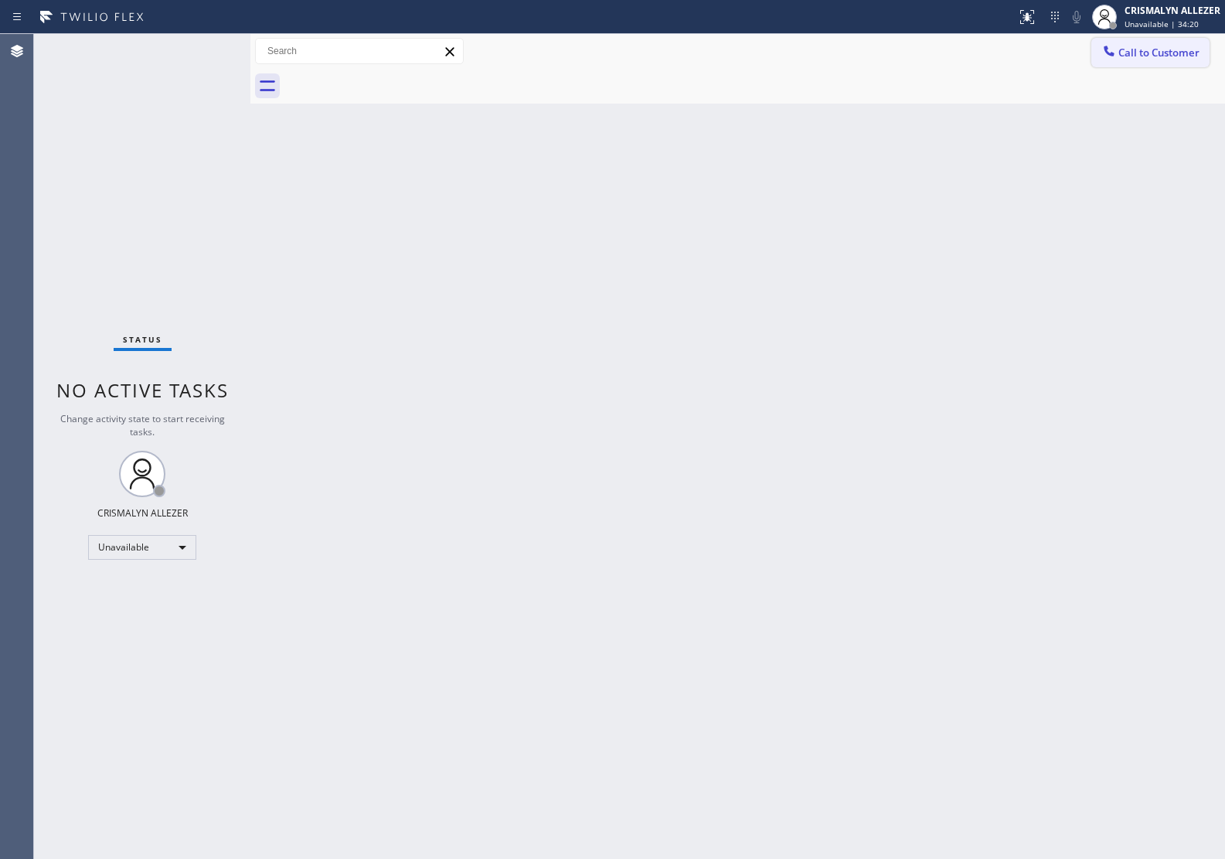
click at [1154, 63] on button "Call to Customer" at bounding box center [1150, 52] width 118 height 29
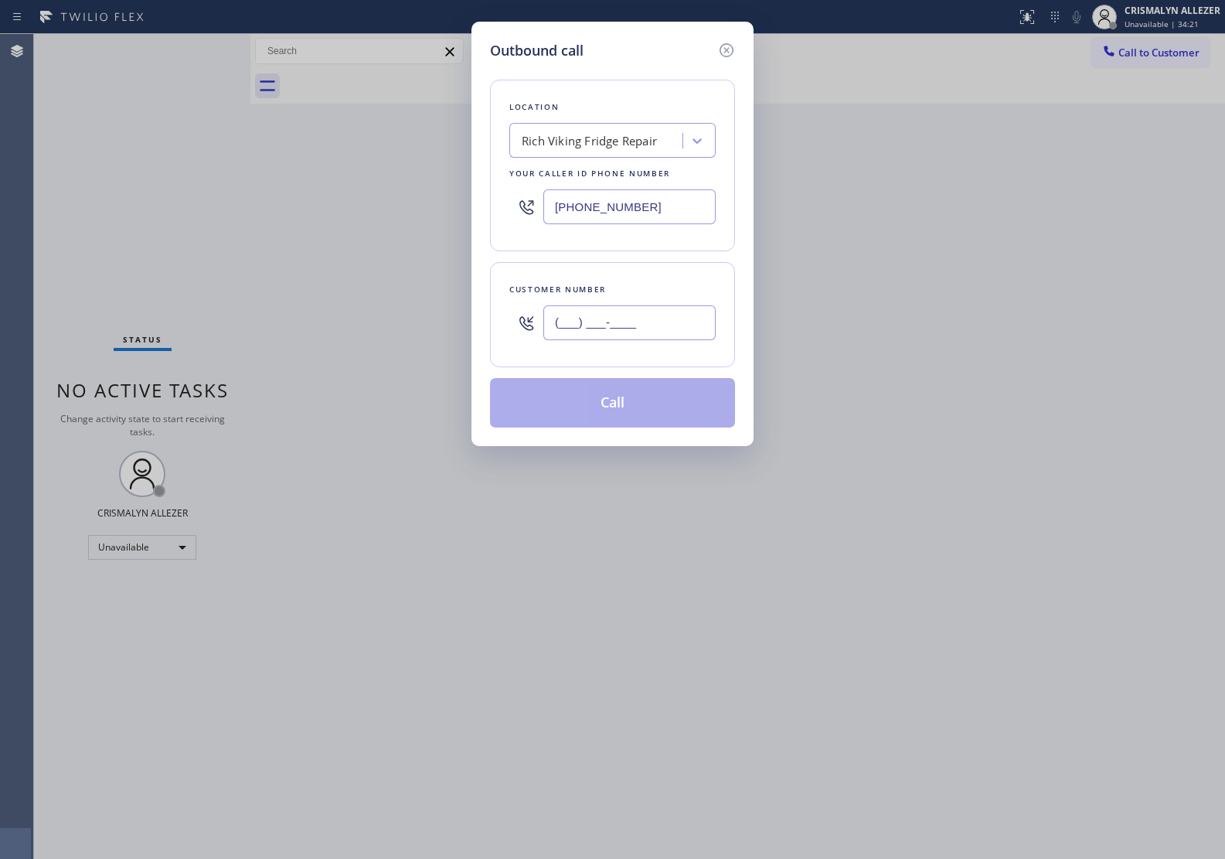
click at [667, 340] on input "(___) ___-____" at bounding box center [629, 322] width 172 height 35
paste input "619) 776-1433"
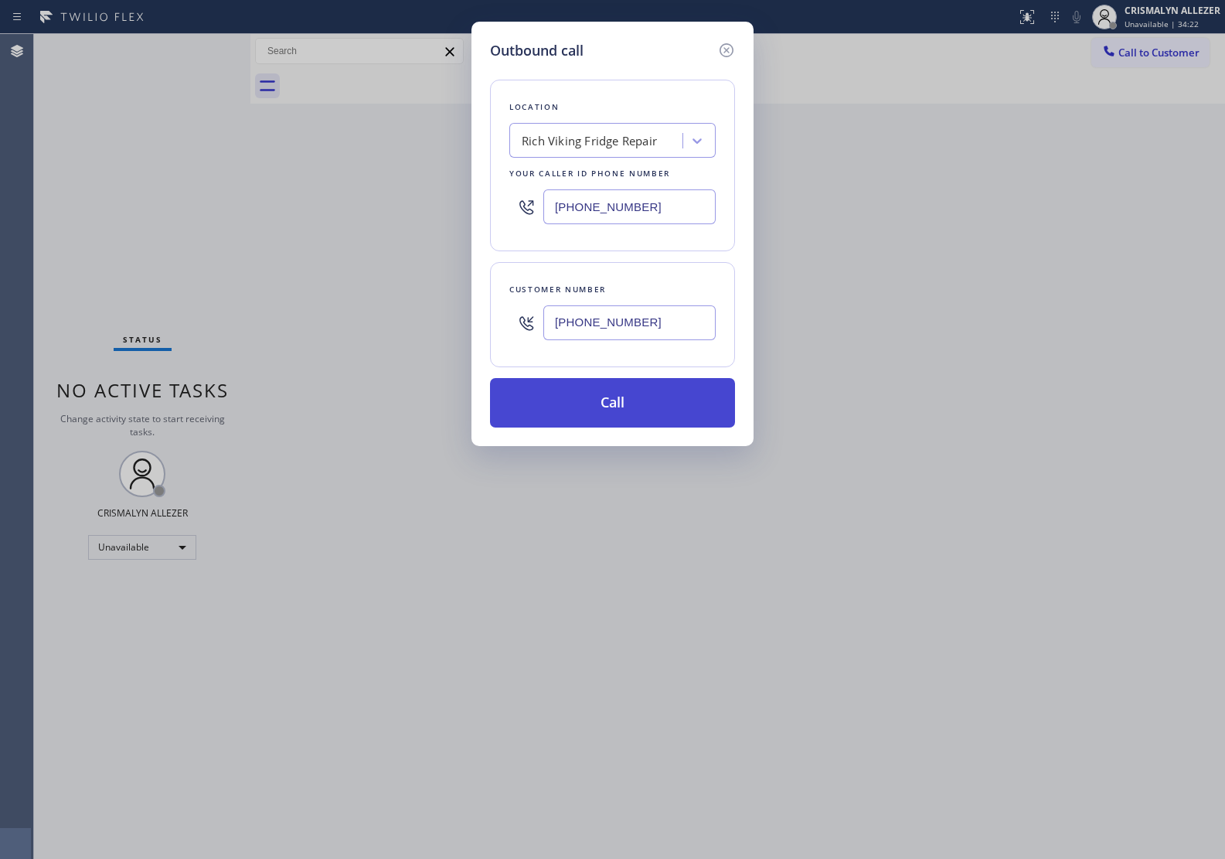
type input "[PHONE_NUMBER]"
click at [615, 408] on button "Call" at bounding box center [612, 402] width 245 height 49
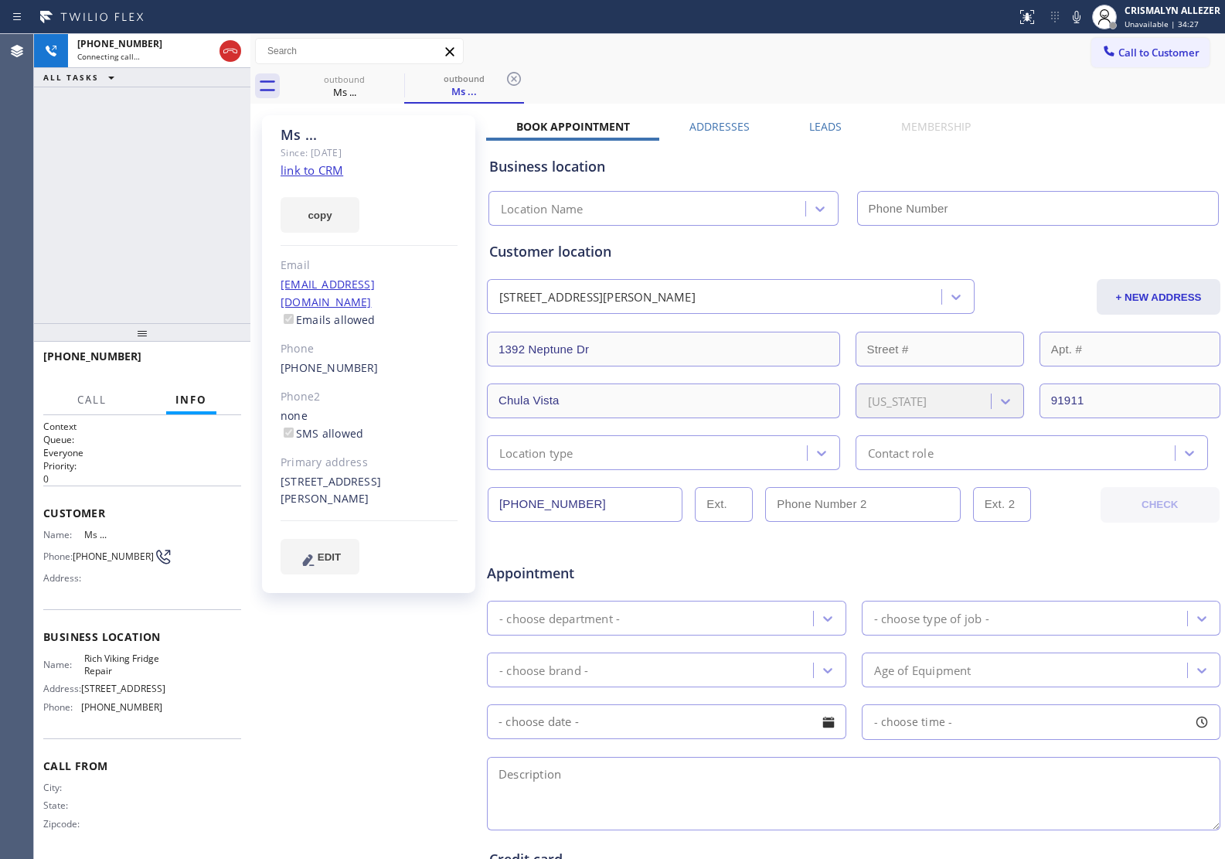
type input "[PHONE_NUMBER]"
click at [601, 63] on div "Call to Customer Outbound call Location Rich Viking Fridge Repair Your caller i…" at bounding box center [737, 51] width 975 height 27
click at [206, 365] on span "HANG UP" at bounding box center [205, 363] width 47 height 11
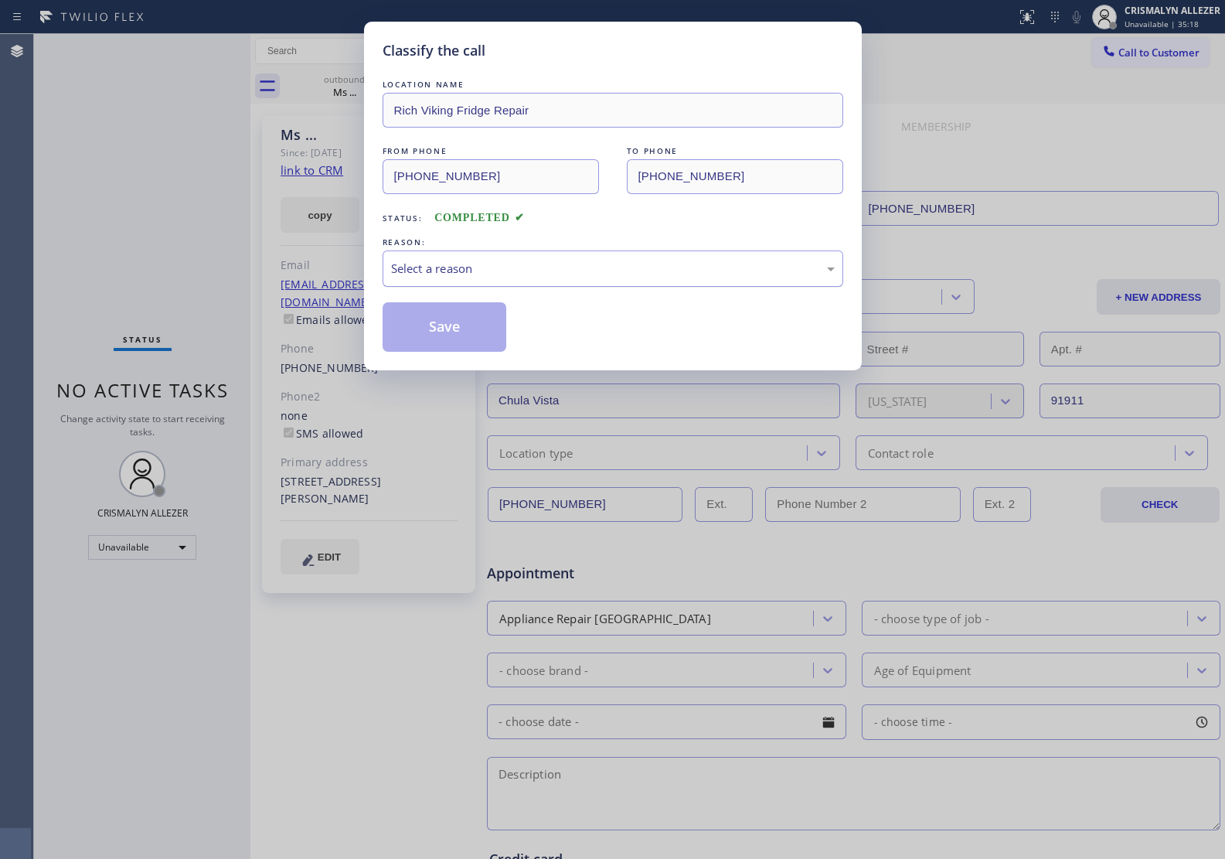
click at [611, 265] on div "Select a reason" at bounding box center [613, 269] width 444 height 18
click at [449, 331] on button "Save" at bounding box center [445, 326] width 124 height 49
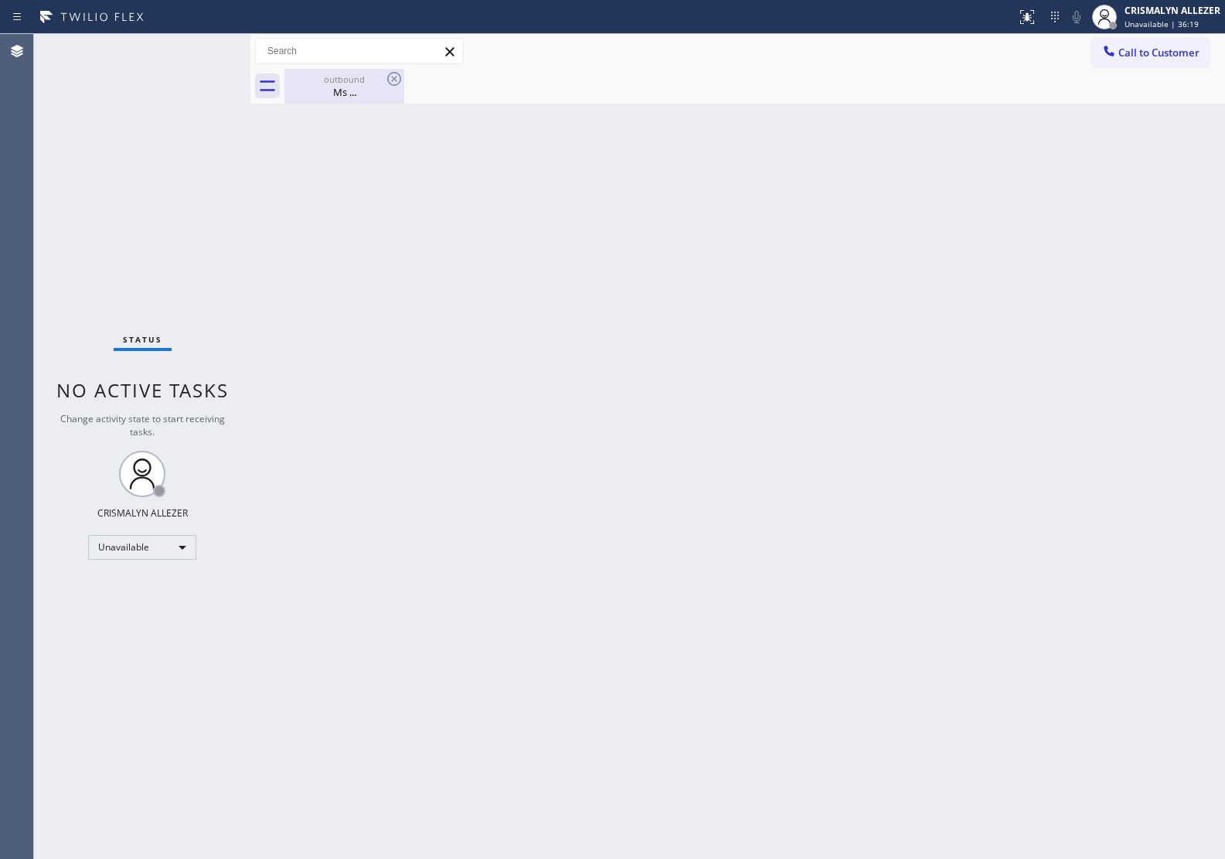
drag, startPoint x: 328, startPoint y: 90, endPoint x: 365, endPoint y: 90, distance: 36.3
click at [338, 93] on div "Ms ..." at bounding box center [344, 92] width 117 height 14
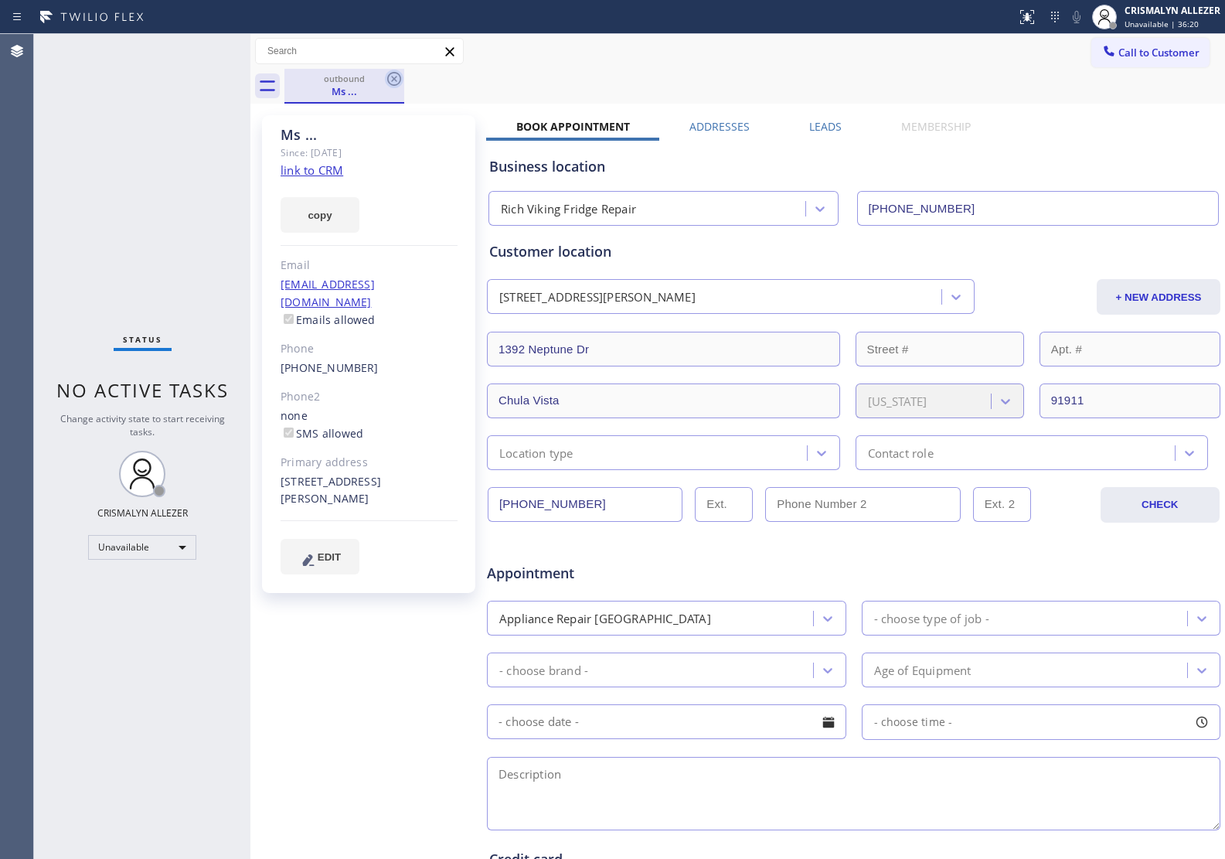
click at [389, 77] on icon at bounding box center [394, 79] width 19 height 19
